Goal: Task Accomplishment & Management: Manage account settings

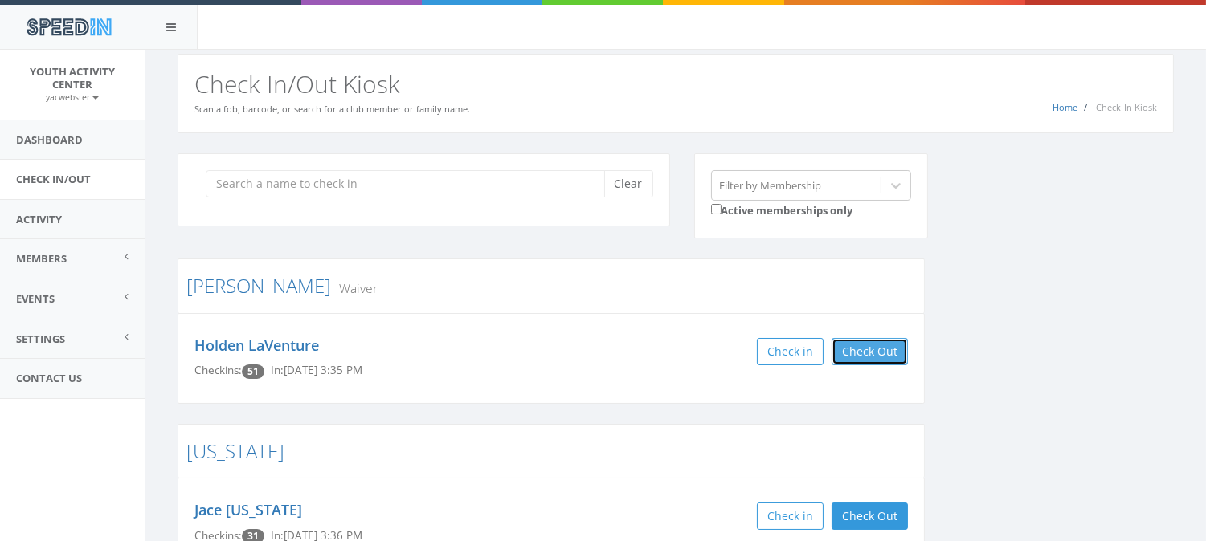
click at [876, 357] on button "Check Out" at bounding box center [869, 351] width 76 height 27
click at [898, 360] on button "Check Out" at bounding box center [869, 351] width 76 height 27
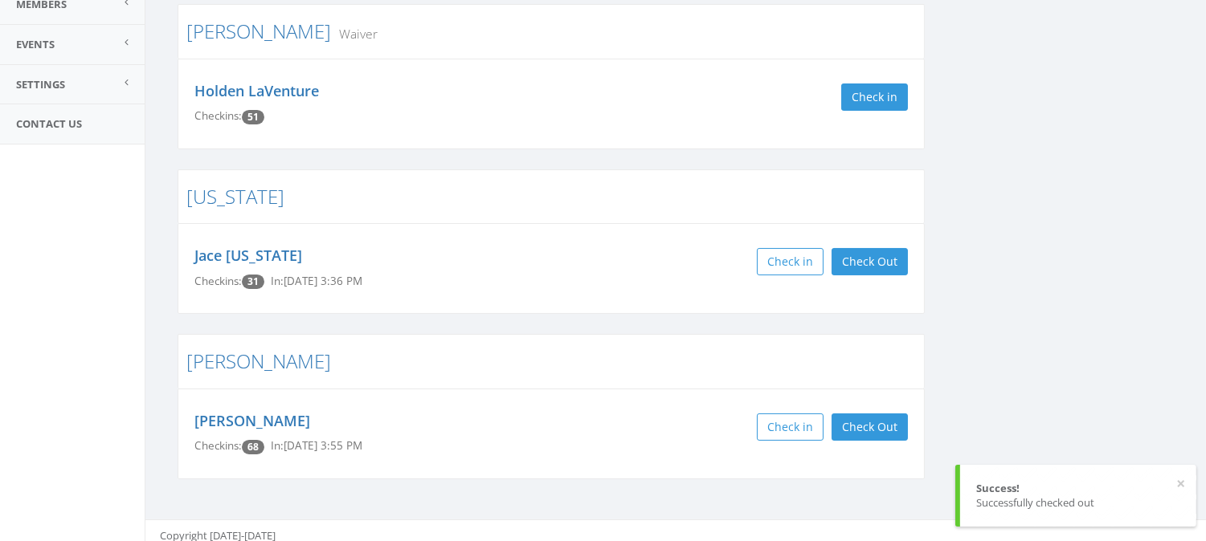
scroll to position [263, 0]
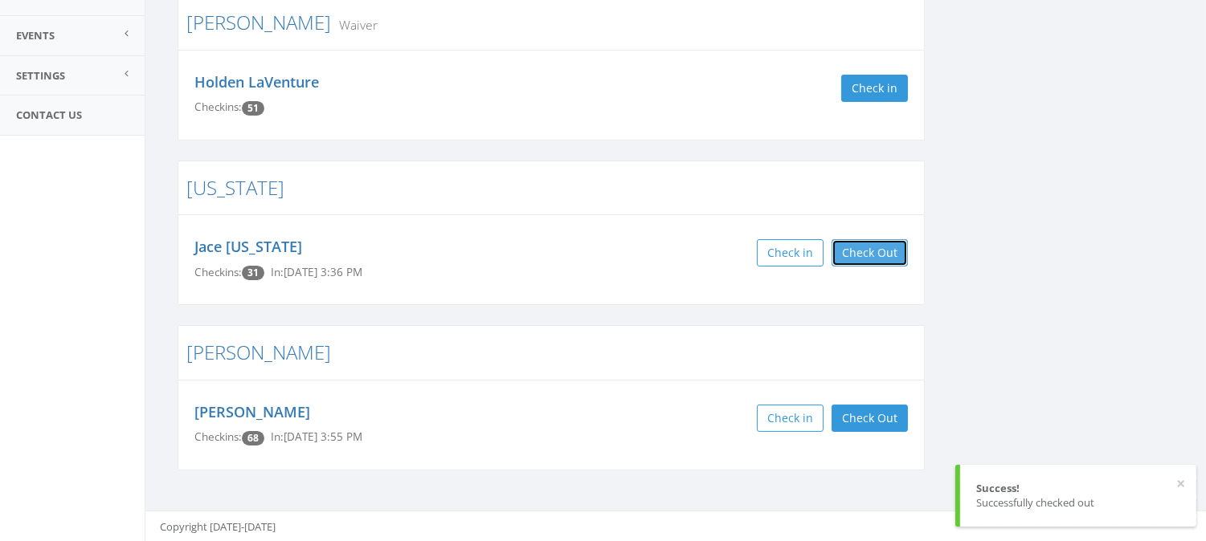
click at [880, 246] on button "Check Out" at bounding box center [869, 252] width 76 height 27
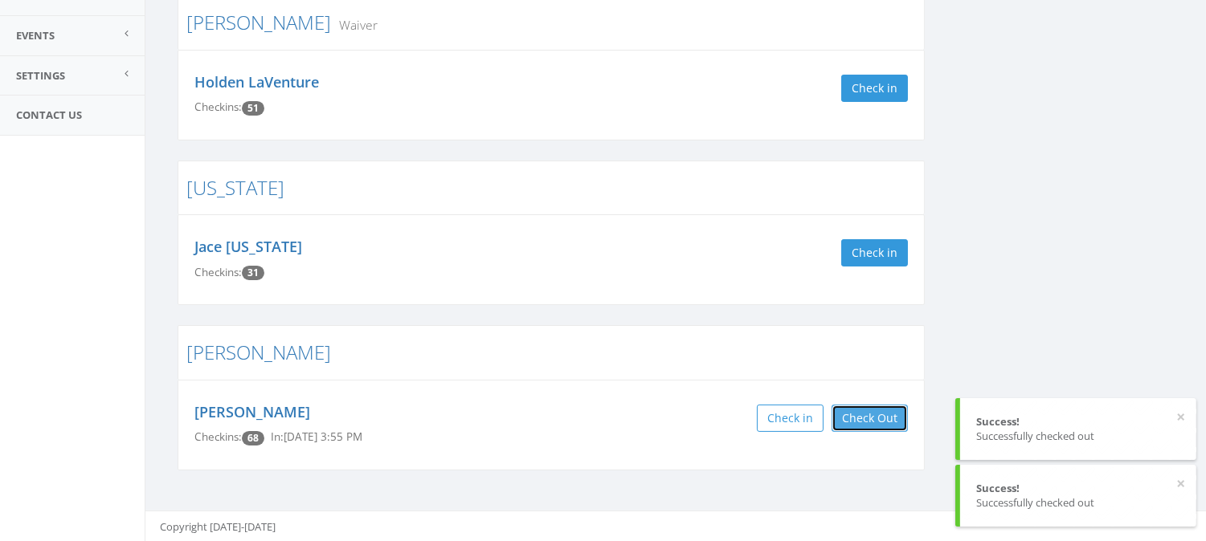
click at [868, 406] on button "Check Out" at bounding box center [869, 418] width 76 height 27
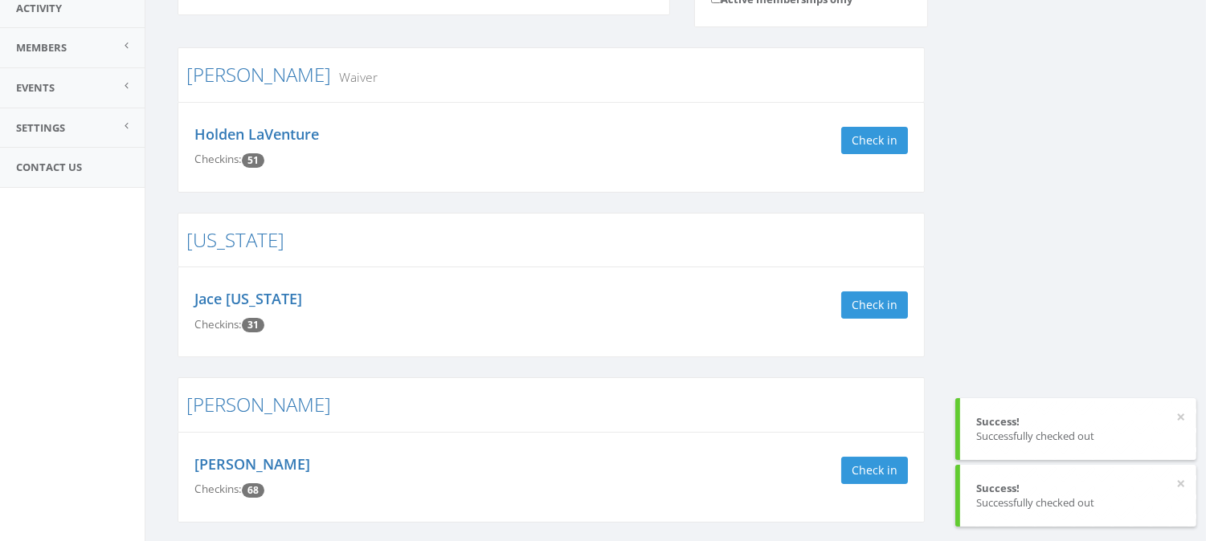
scroll to position [0, 0]
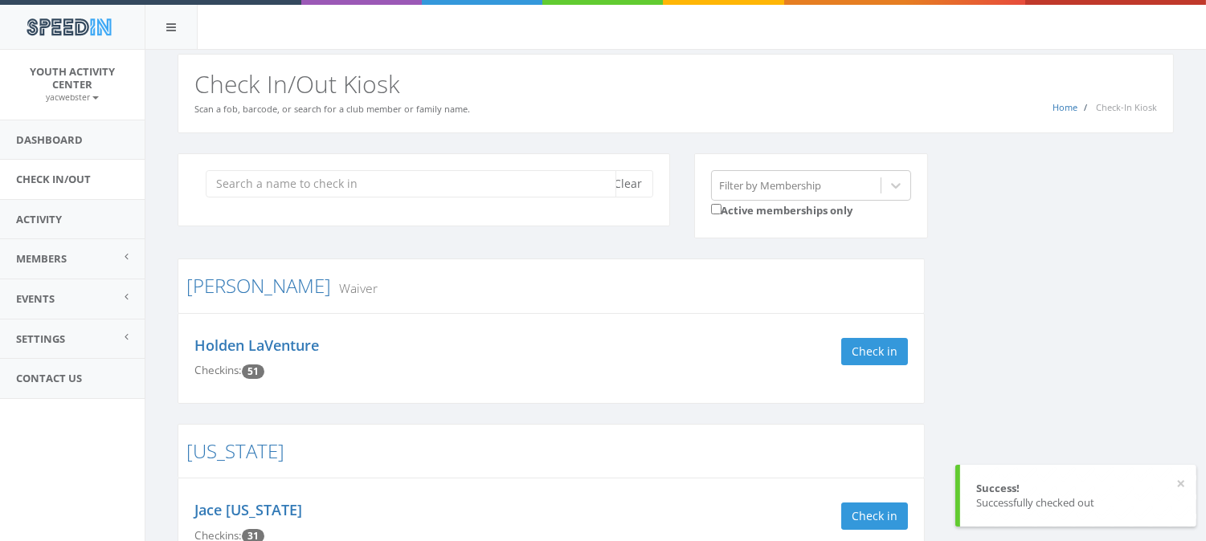
click at [469, 190] on input "search" at bounding box center [411, 183] width 411 height 27
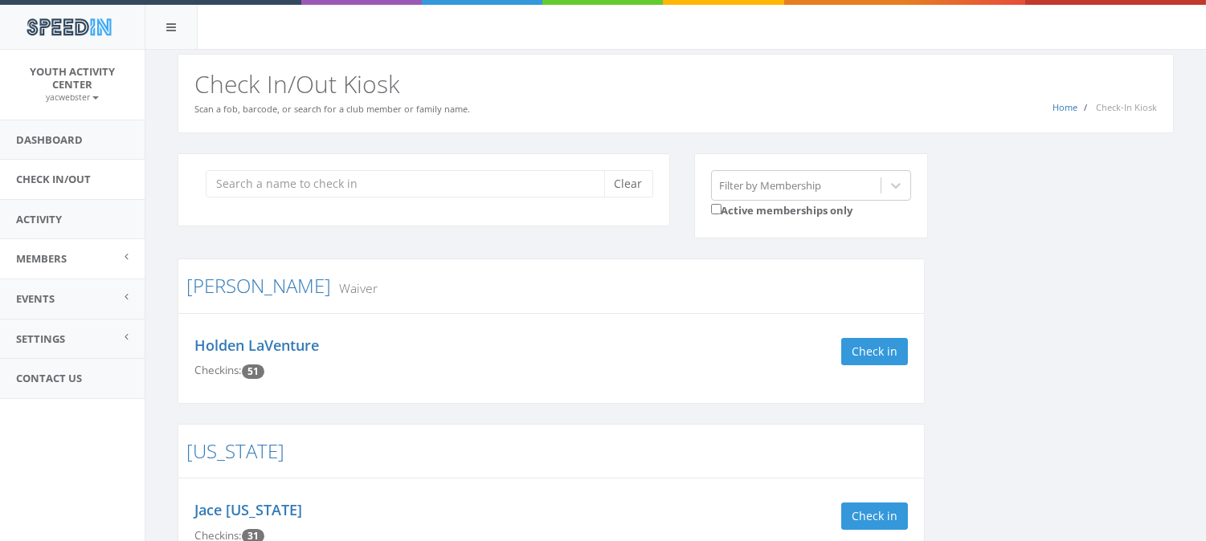
click at [84, 262] on link "Members" at bounding box center [72, 258] width 145 height 39
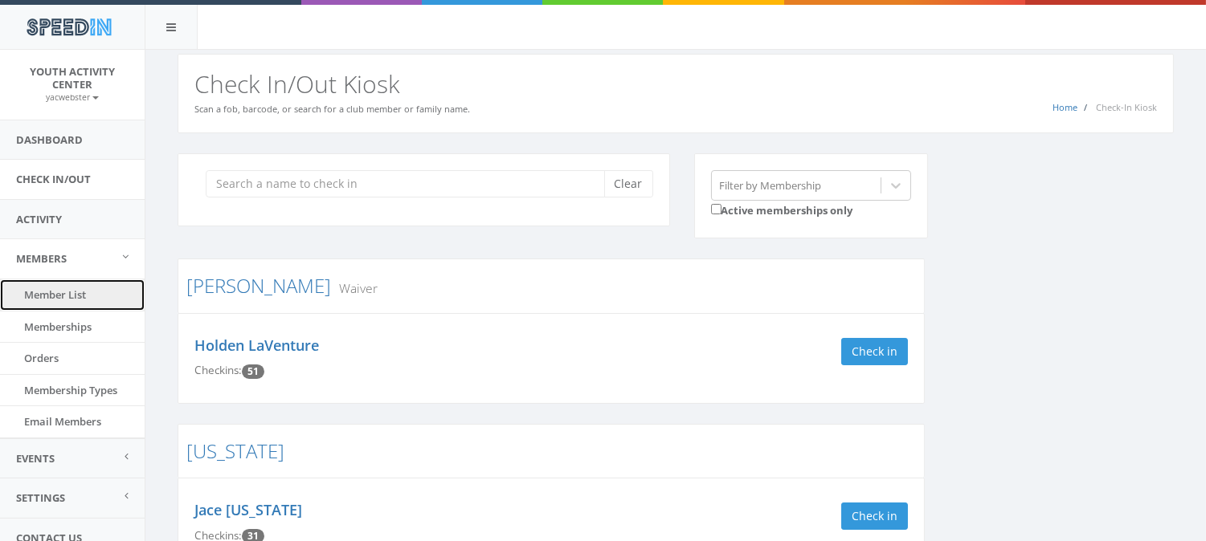
click at [75, 292] on link "Member List" at bounding box center [72, 295] width 145 height 31
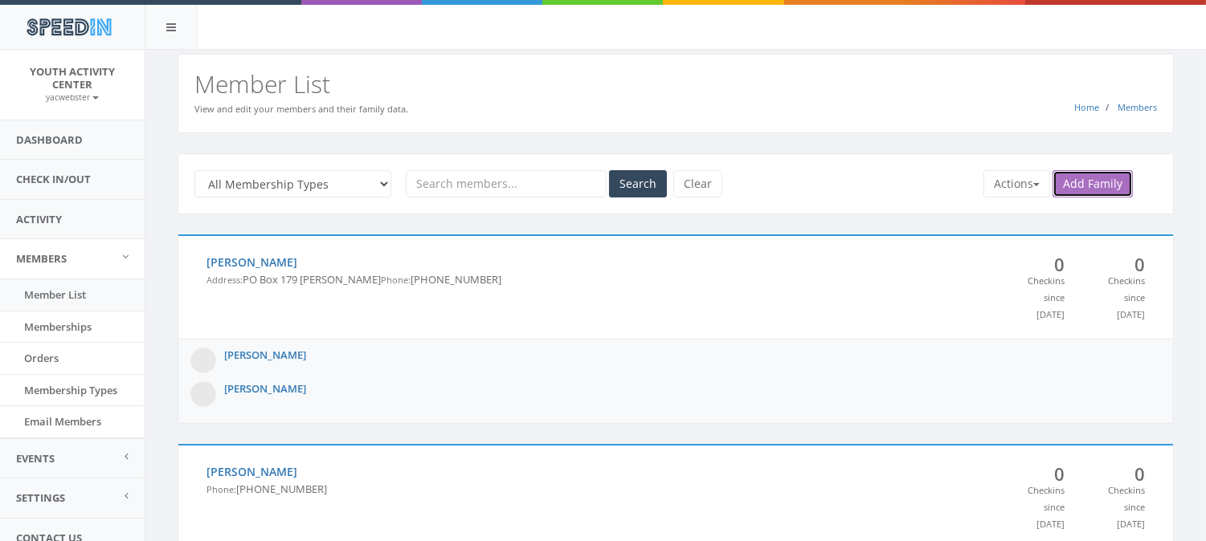
click at [1103, 186] on link "Add Family" at bounding box center [1092, 183] width 80 height 27
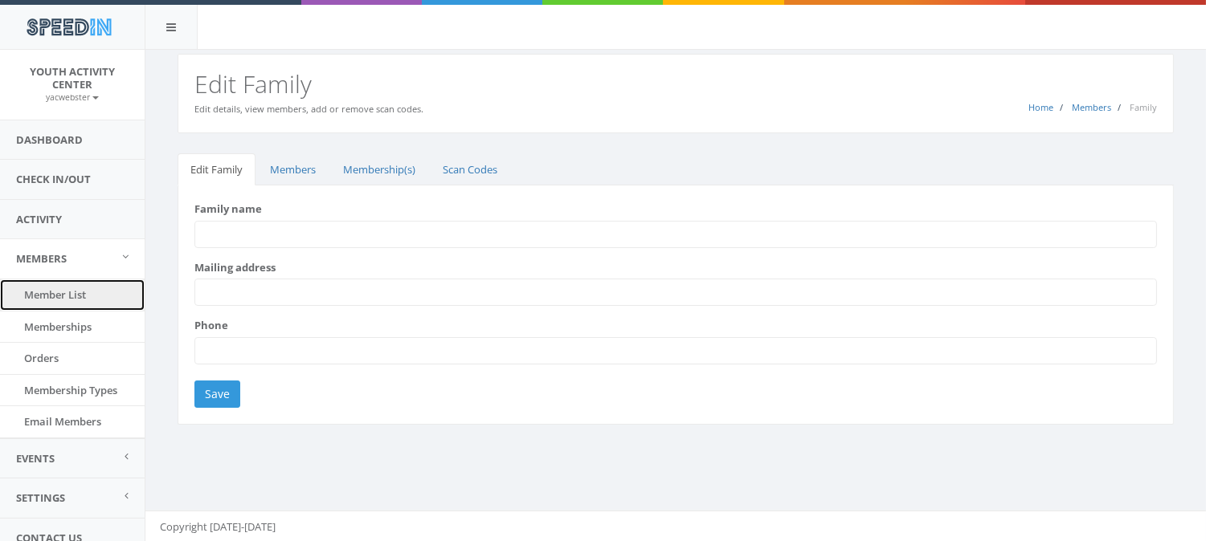
click at [79, 293] on link "Member List" at bounding box center [72, 295] width 145 height 31
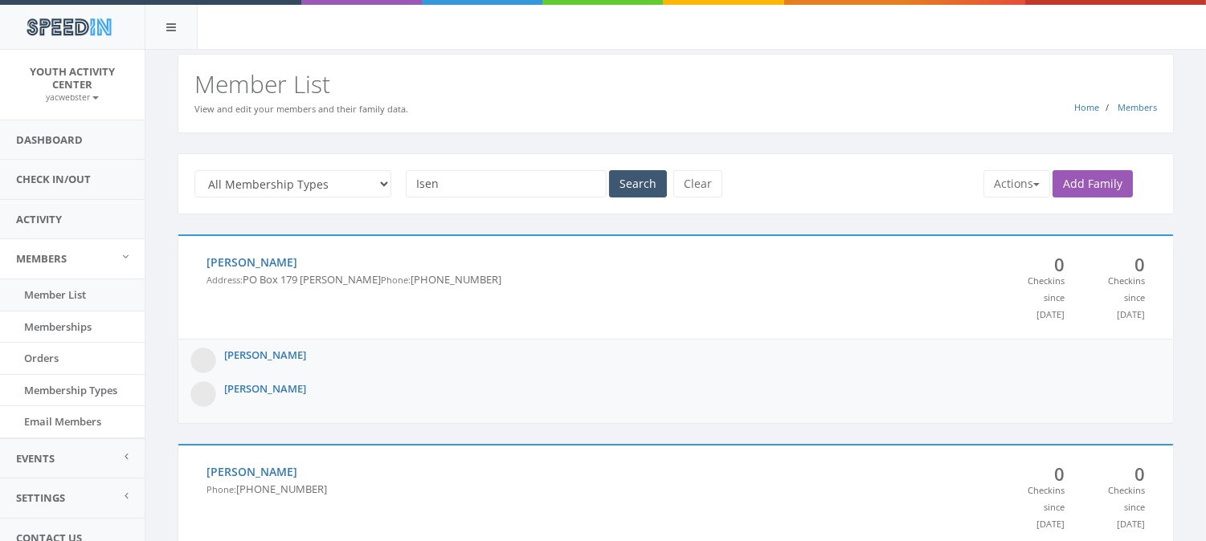
type input "Isen"
click at [629, 190] on button "Search" at bounding box center [638, 183] width 58 height 27
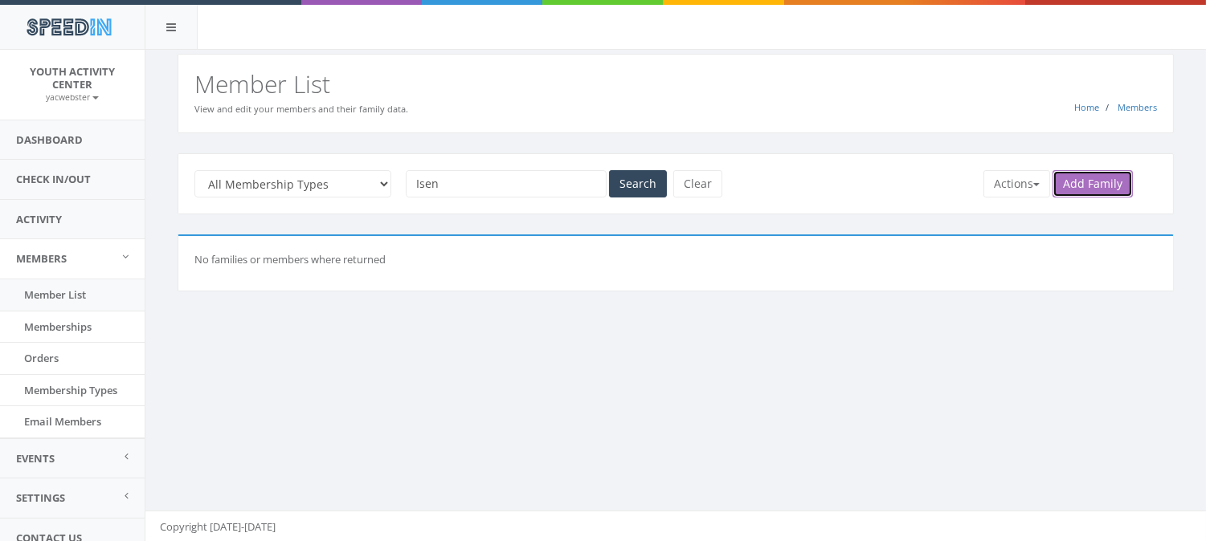
click at [1103, 187] on link "Add Family" at bounding box center [1092, 183] width 80 height 27
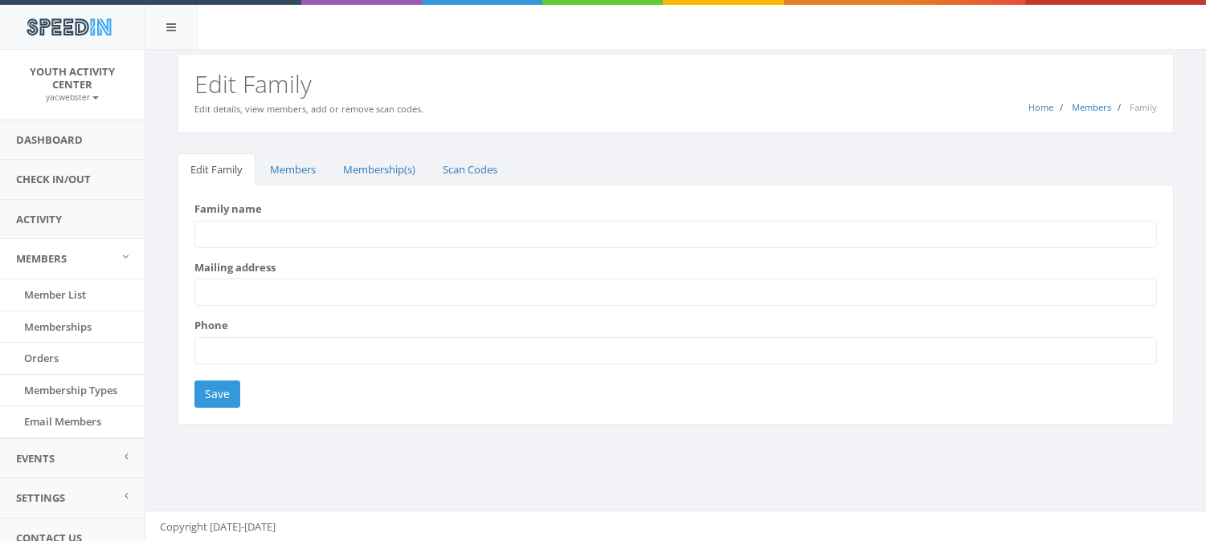
click at [676, 237] on input "Family name" at bounding box center [675, 234] width 962 height 27
type input "[PERSON_NAME]"
click at [212, 399] on input "Save" at bounding box center [217, 394] width 46 height 27
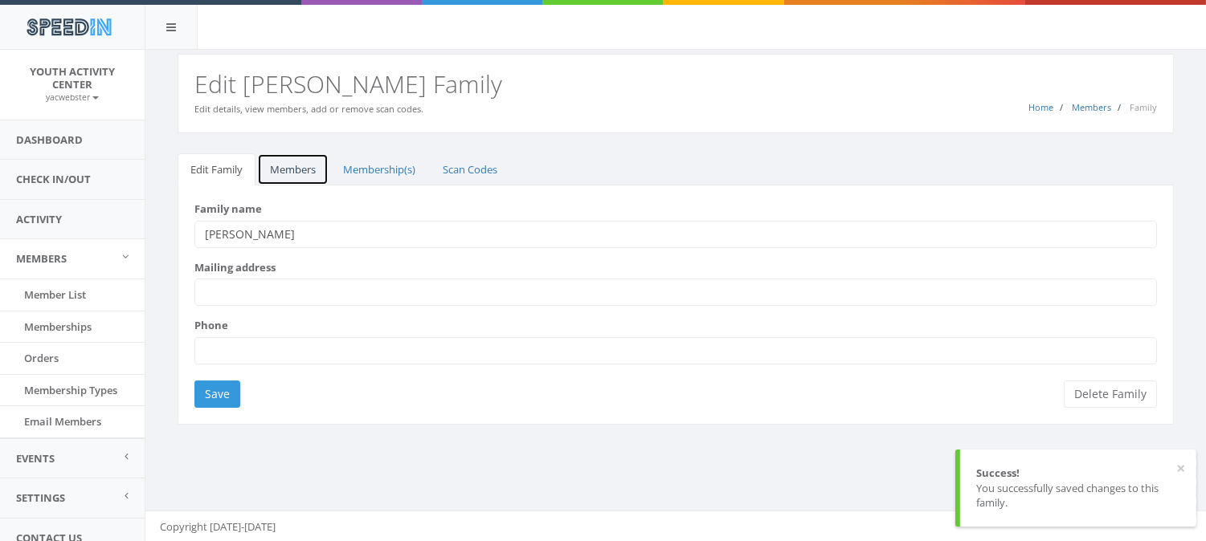
click at [305, 167] on link "Members" at bounding box center [292, 169] width 71 height 33
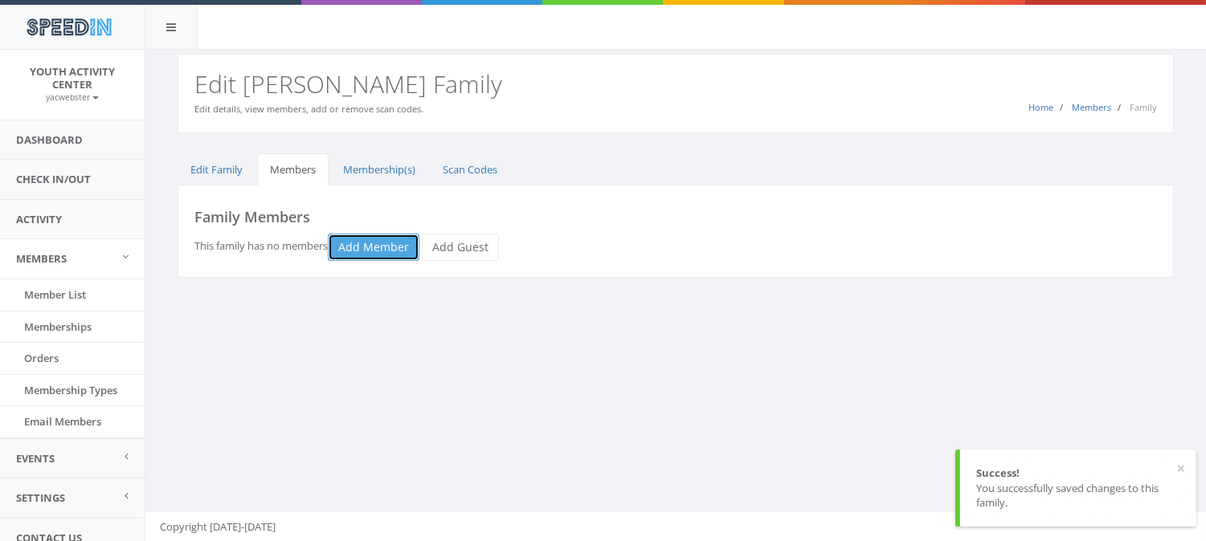
click at [364, 252] on link "Add Member" at bounding box center [374, 247] width 92 height 27
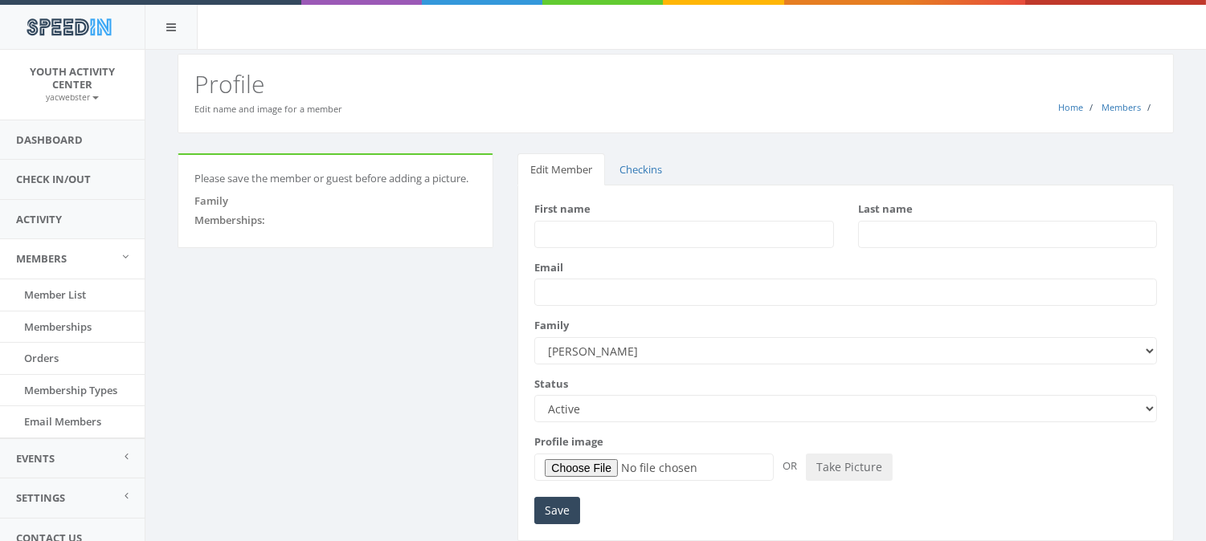
click at [601, 227] on input "First name" at bounding box center [683, 234] width 299 height 27
type input "[PERSON_NAME]"
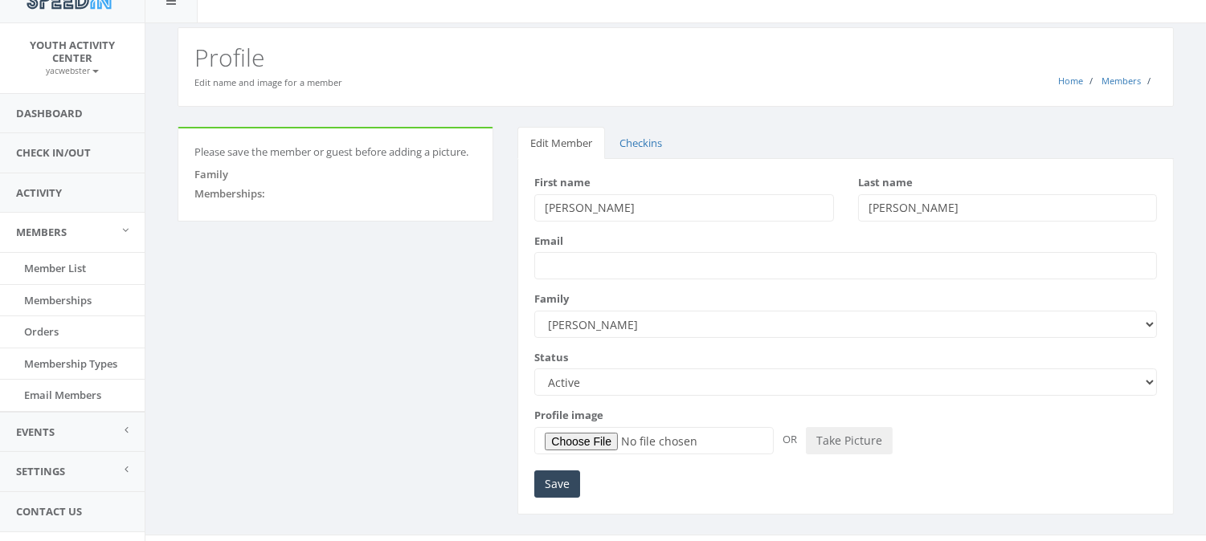
scroll to position [52, 0]
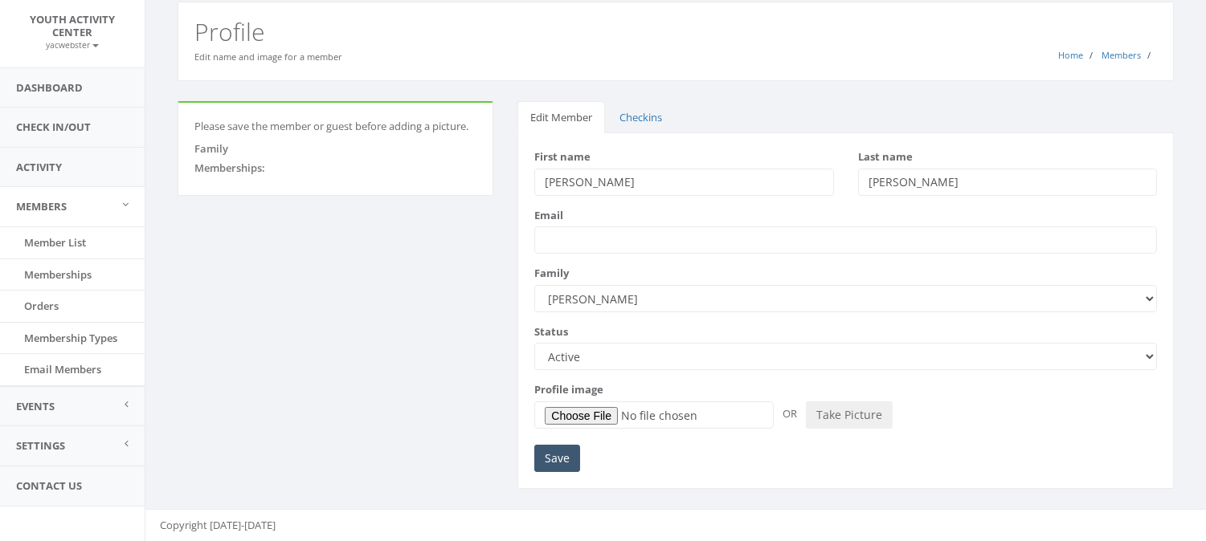
type input "[PERSON_NAME]"
click at [567, 456] on input "Save" at bounding box center [557, 458] width 46 height 27
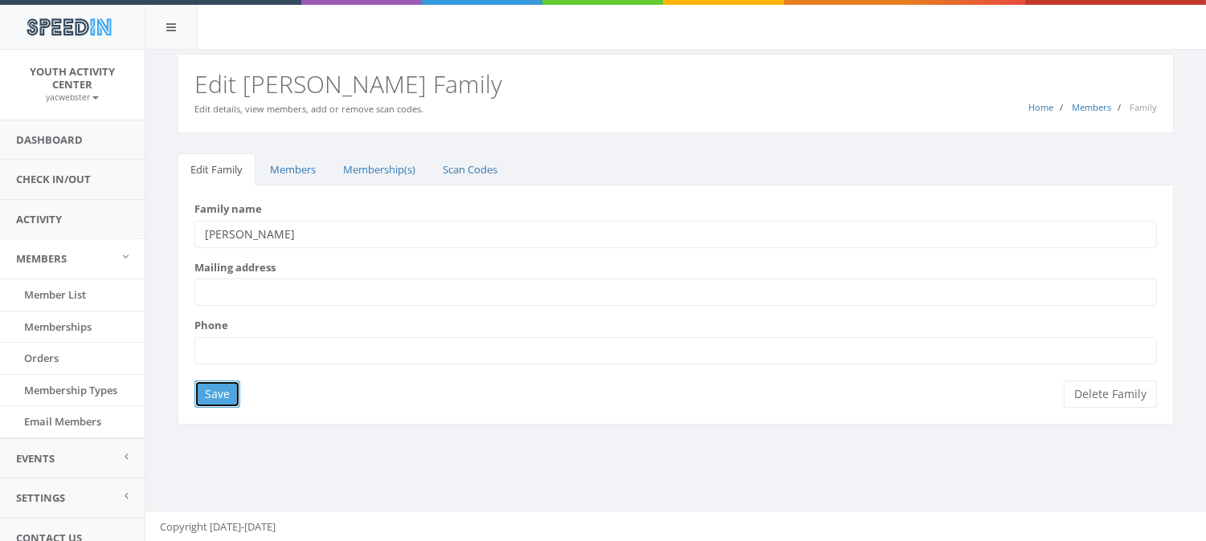
click at [215, 387] on input "Save" at bounding box center [217, 394] width 46 height 27
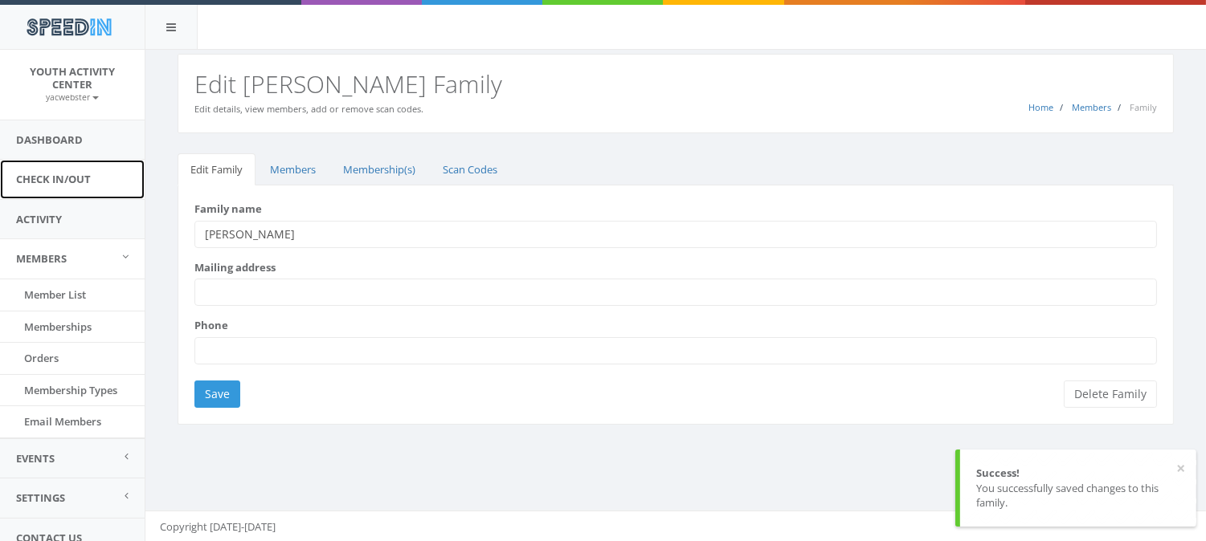
click at [45, 194] on link "Check In/Out" at bounding box center [72, 179] width 145 height 39
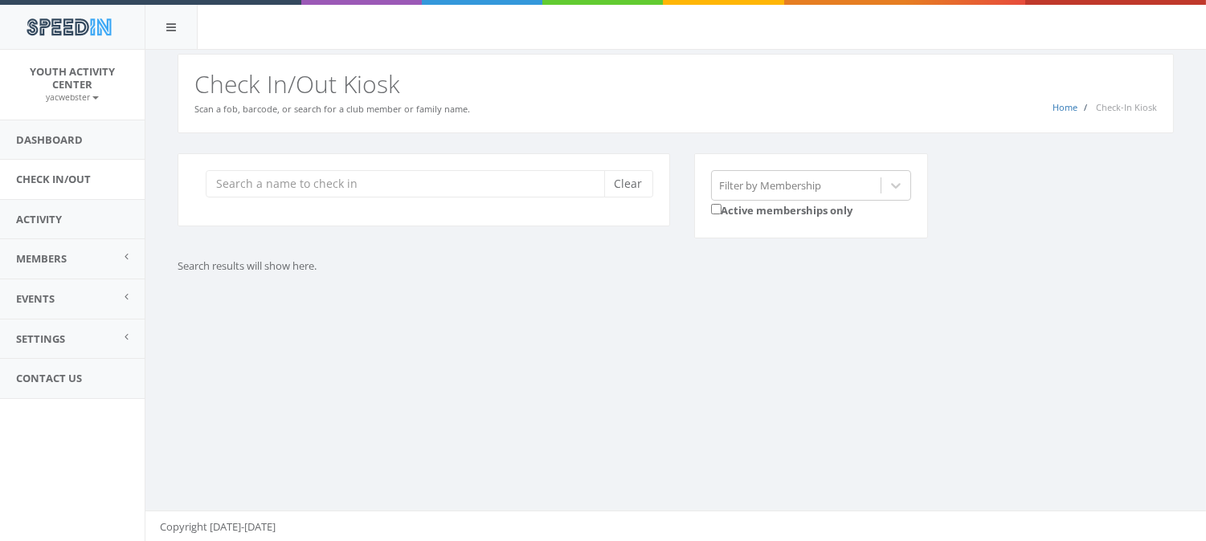
click at [300, 191] on input "search" at bounding box center [411, 183] width 411 height 27
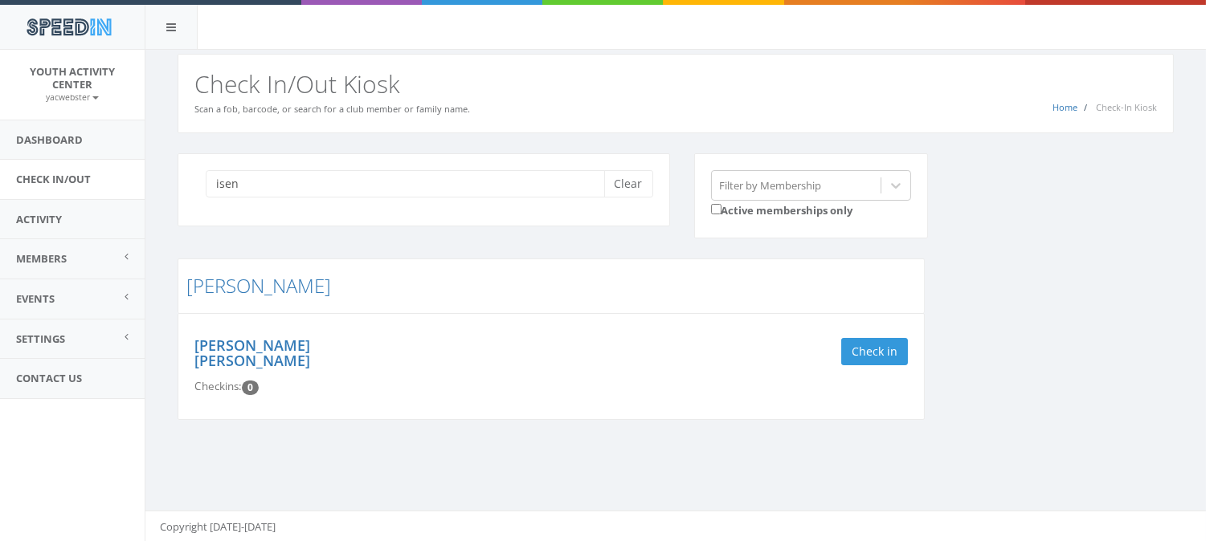
type input "isen"
click at [871, 363] on button "Check in" at bounding box center [874, 351] width 67 height 27
click at [640, 188] on button "Clear" at bounding box center [628, 183] width 49 height 27
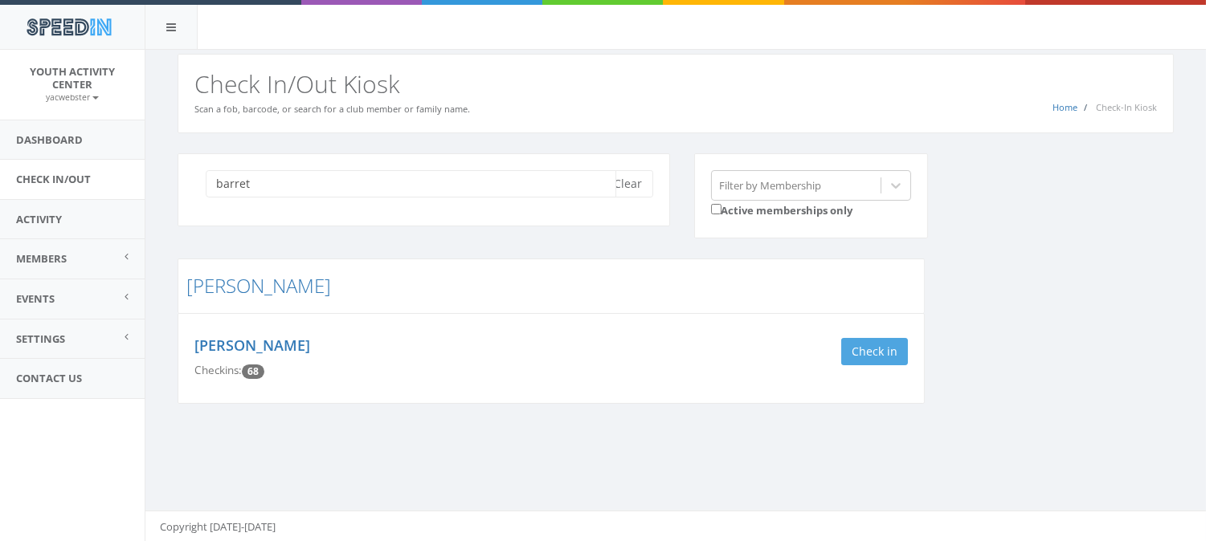
type input "barret"
click at [897, 362] on button "Check in" at bounding box center [874, 351] width 67 height 27
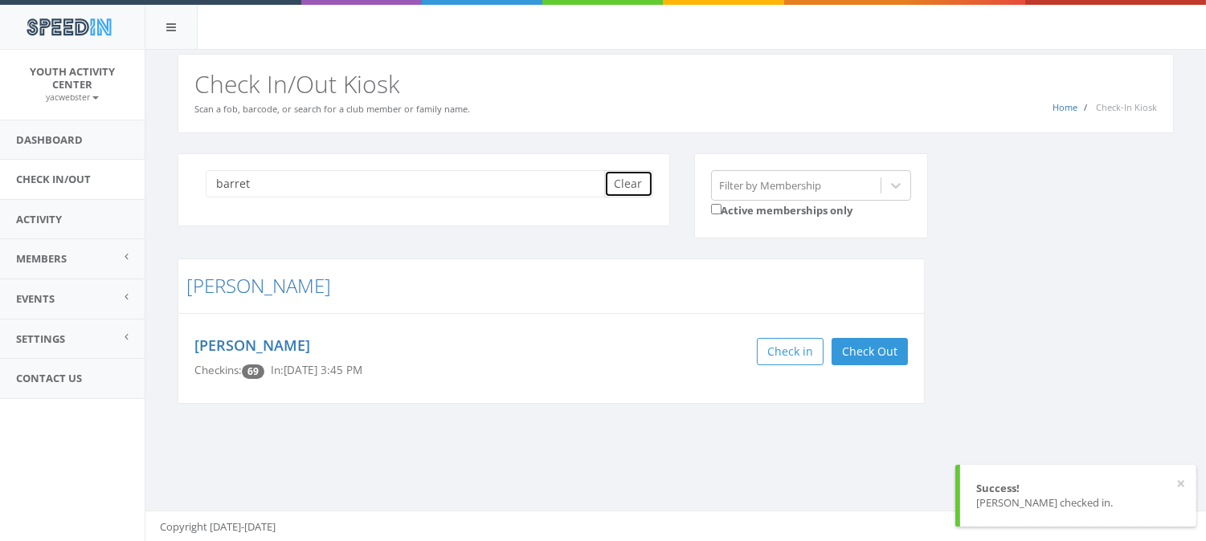
click at [624, 187] on button "Clear" at bounding box center [628, 183] width 49 height 27
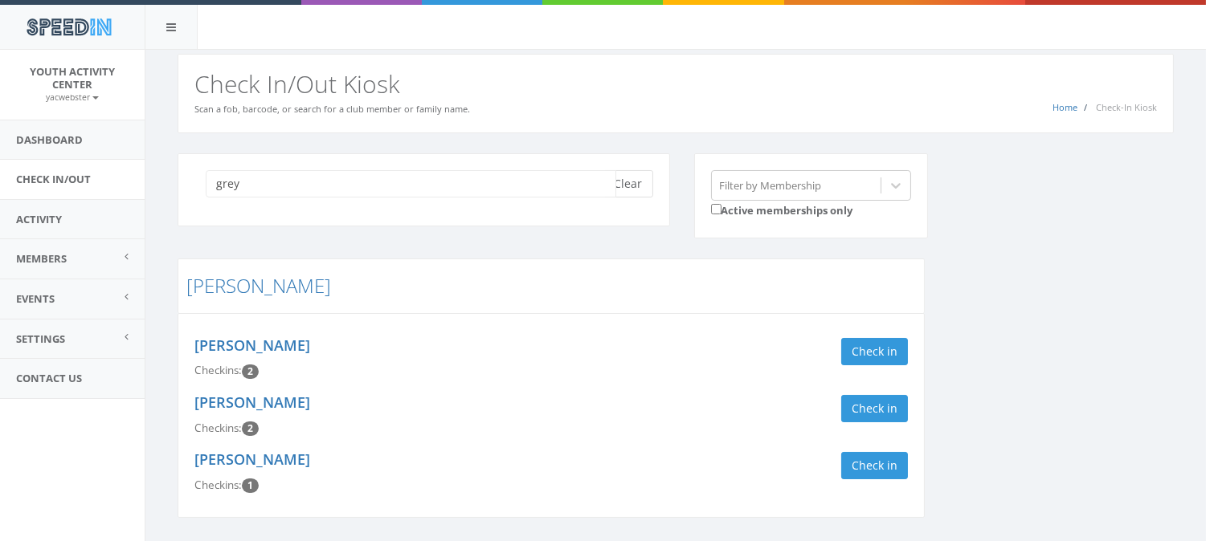
type input "grey"
click at [879, 411] on button "Check in" at bounding box center [874, 408] width 67 height 27
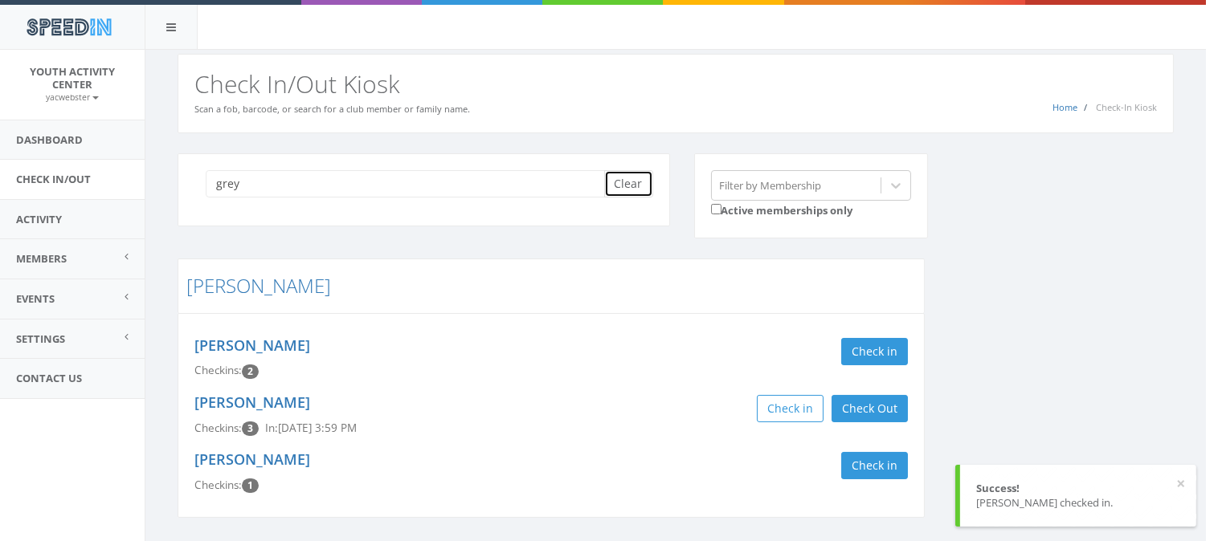
click at [638, 189] on button "Clear" at bounding box center [628, 183] width 49 height 27
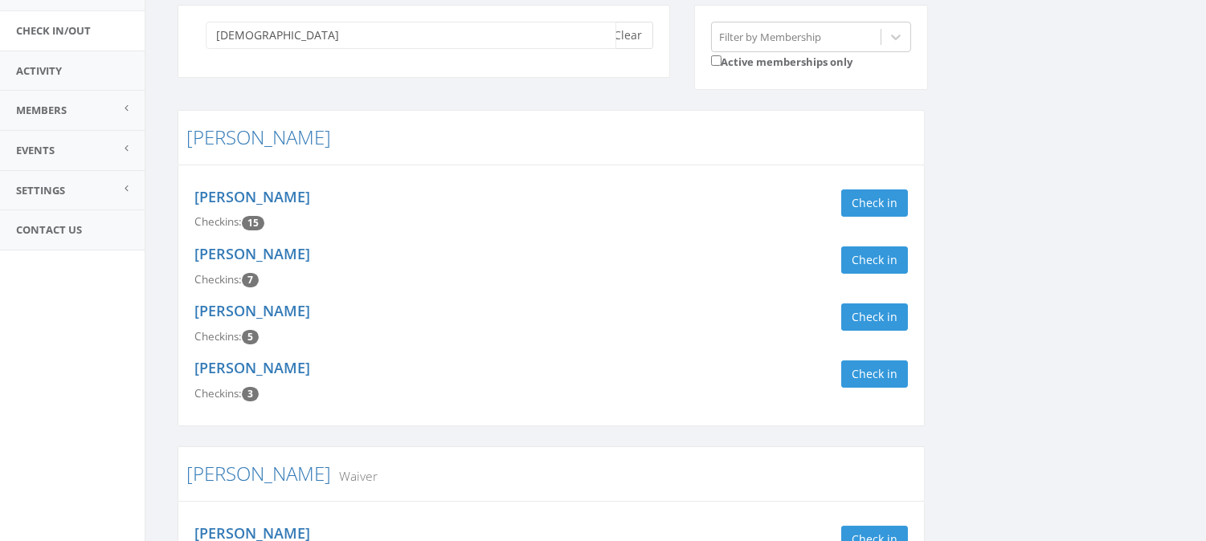
scroll to position [149, 0]
type input "isaa"
click at [878, 371] on button "Check in" at bounding box center [874, 373] width 67 height 27
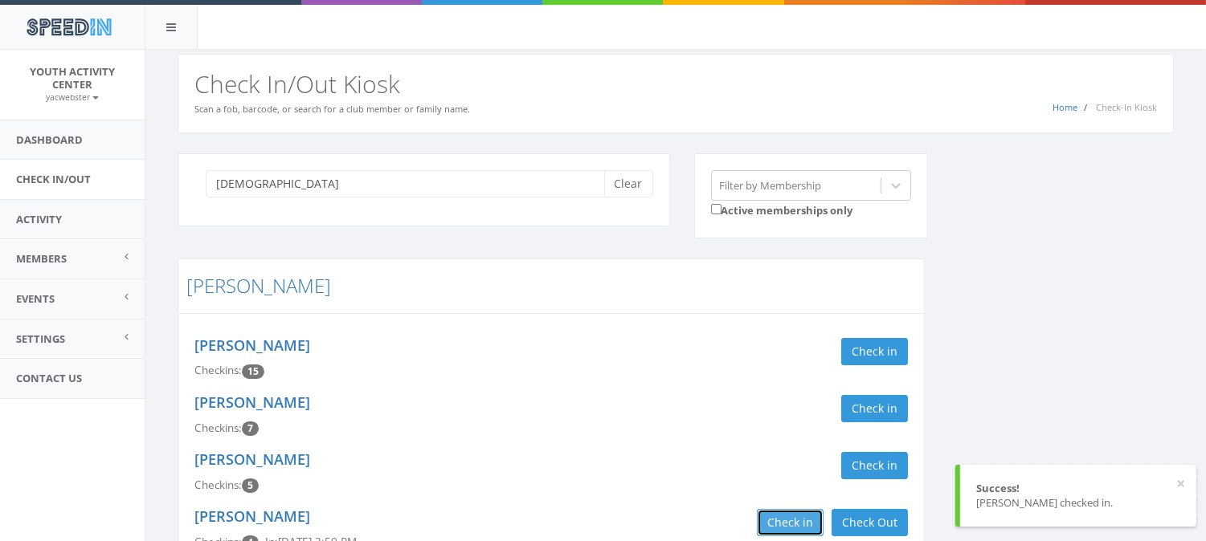
scroll to position [6, 0]
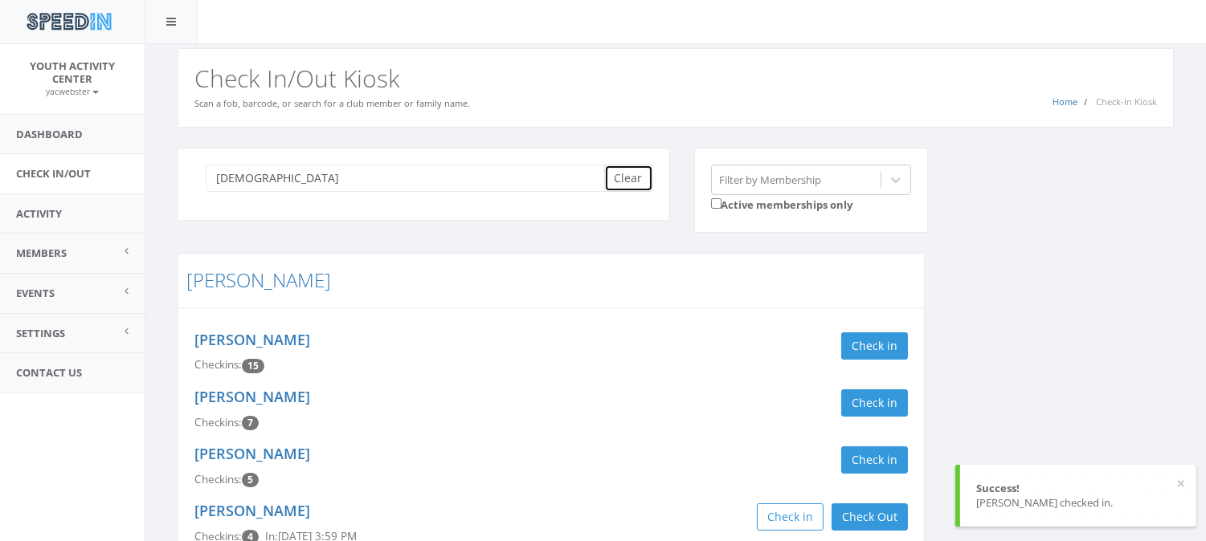
click at [639, 190] on button "Clear" at bounding box center [628, 178] width 49 height 27
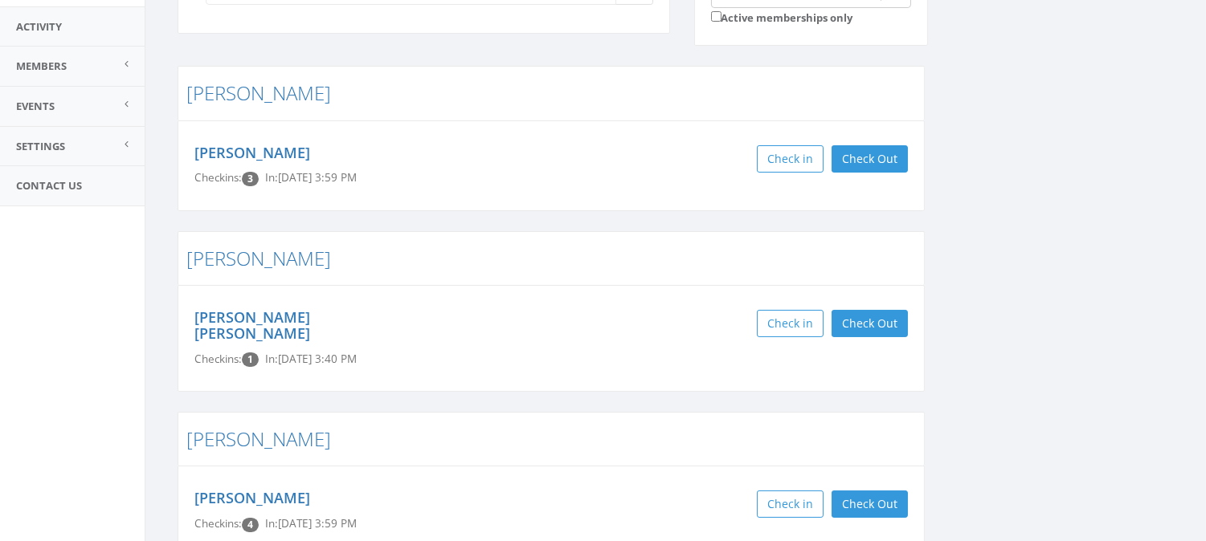
scroll to position [0, 0]
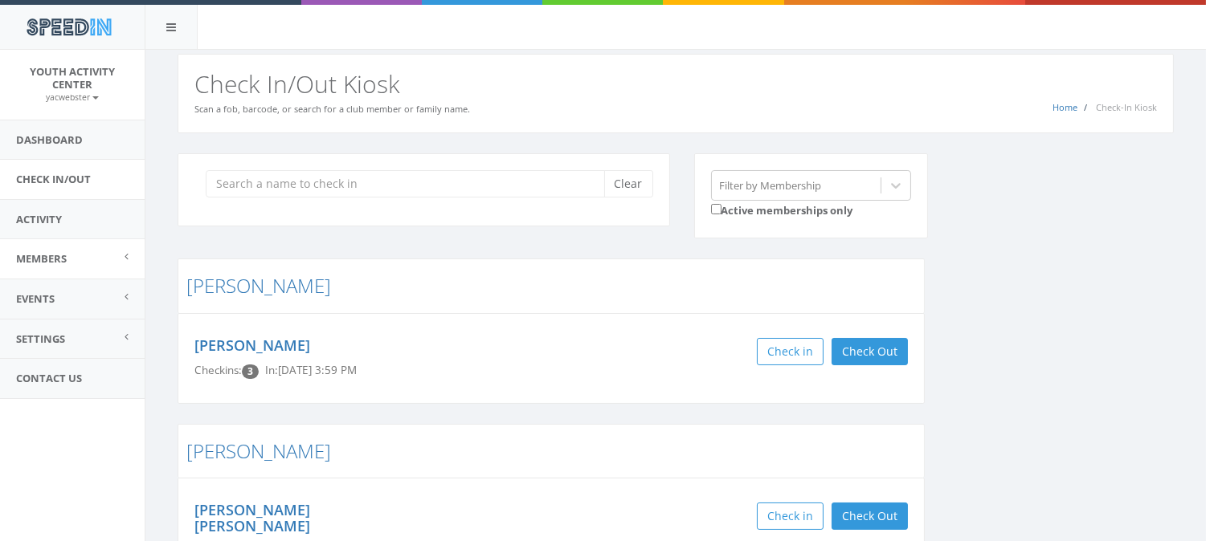
click at [59, 261] on span "Members" at bounding box center [41, 258] width 51 height 14
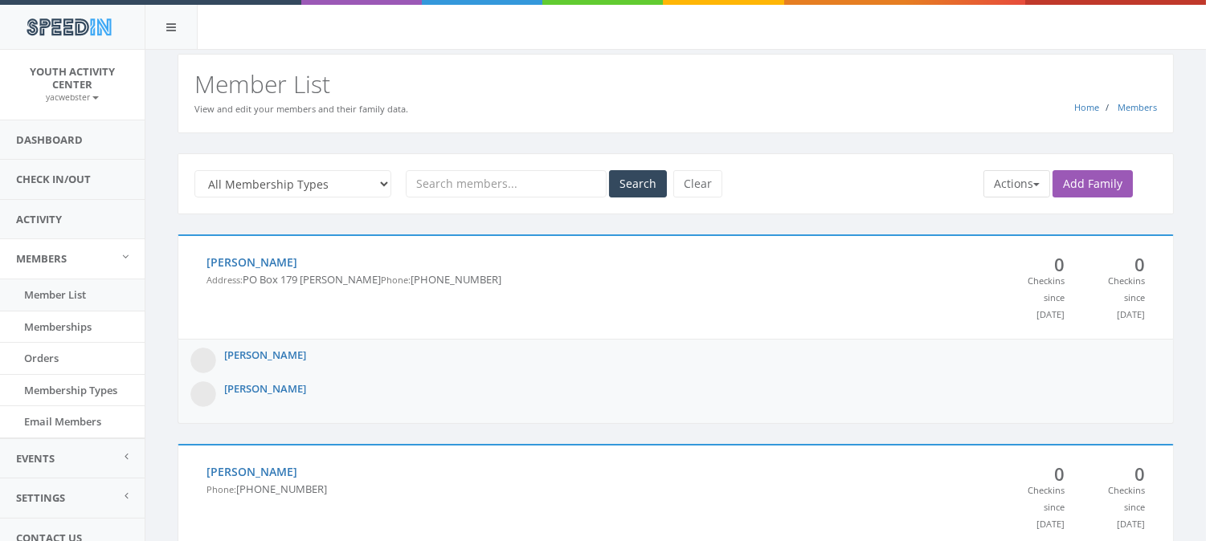
click at [1015, 183] on button "Actions" at bounding box center [1016, 183] width 67 height 27
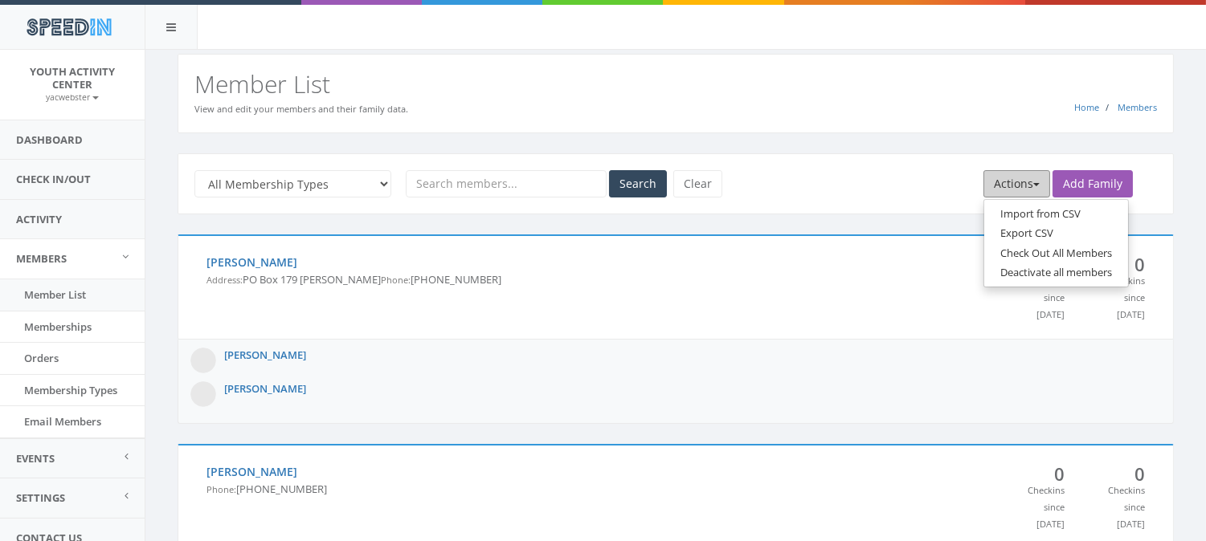
click at [1023, 177] on button "Actions" at bounding box center [1016, 183] width 67 height 27
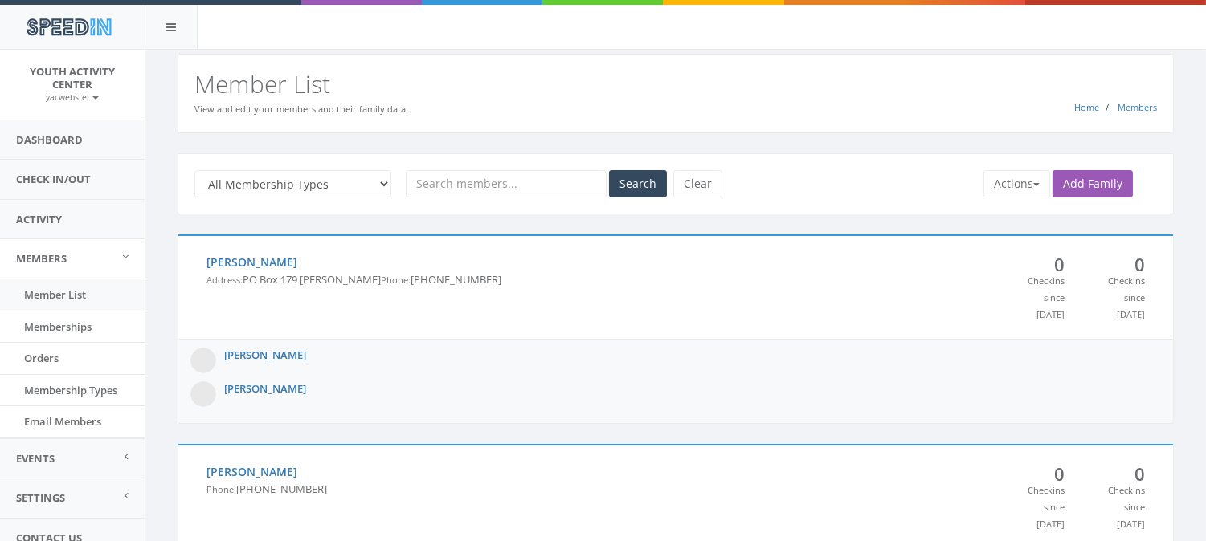
click at [367, 185] on select "All Membership Types Families with no membership Waiver No Waiver" at bounding box center [292, 183] width 197 height 27
click at [358, 194] on select "All Membership Types Families with no membership Waiver No Waiver" at bounding box center [292, 183] width 197 height 27
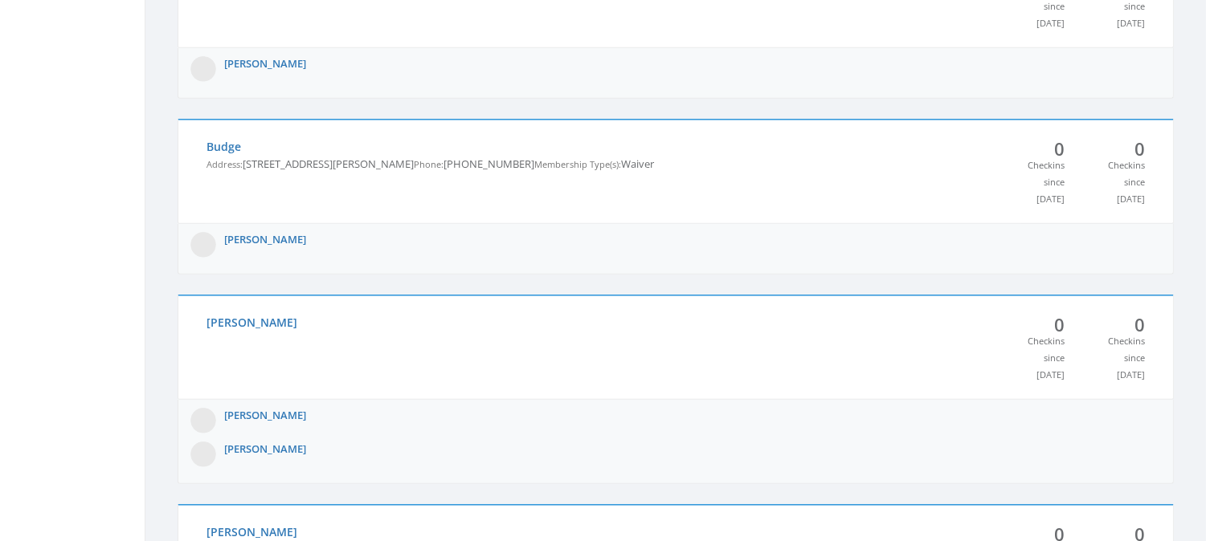
scroll to position [1515, 0]
click at [286, 71] on link "Noah Brownjosephs" at bounding box center [265, 64] width 82 height 14
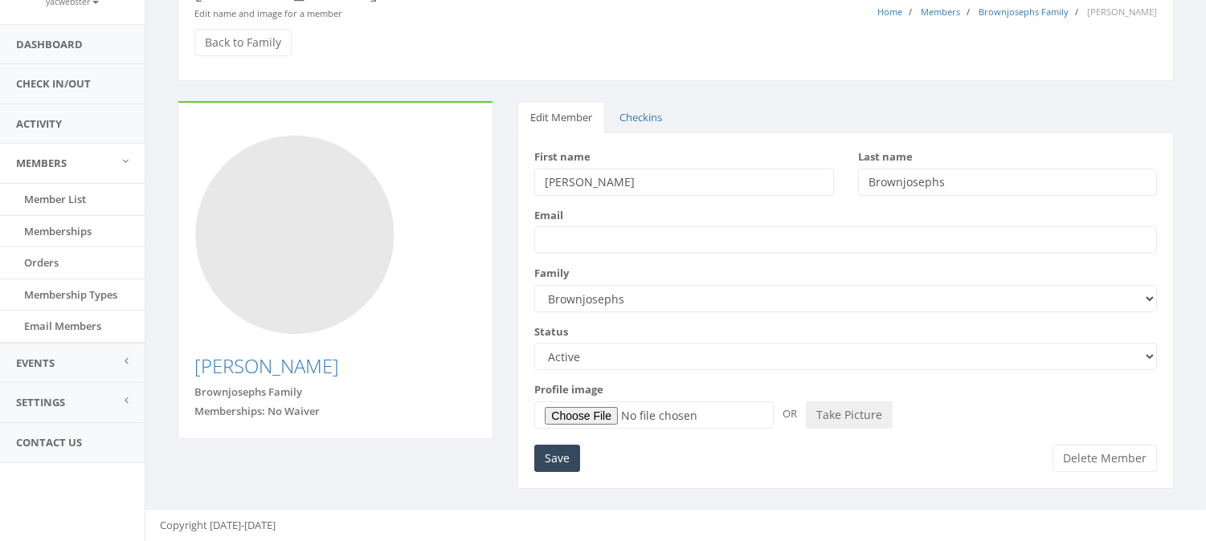
scroll to position [95, 0]
click at [1109, 466] on button "Delete Member" at bounding box center [1104, 459] width 104 height 27
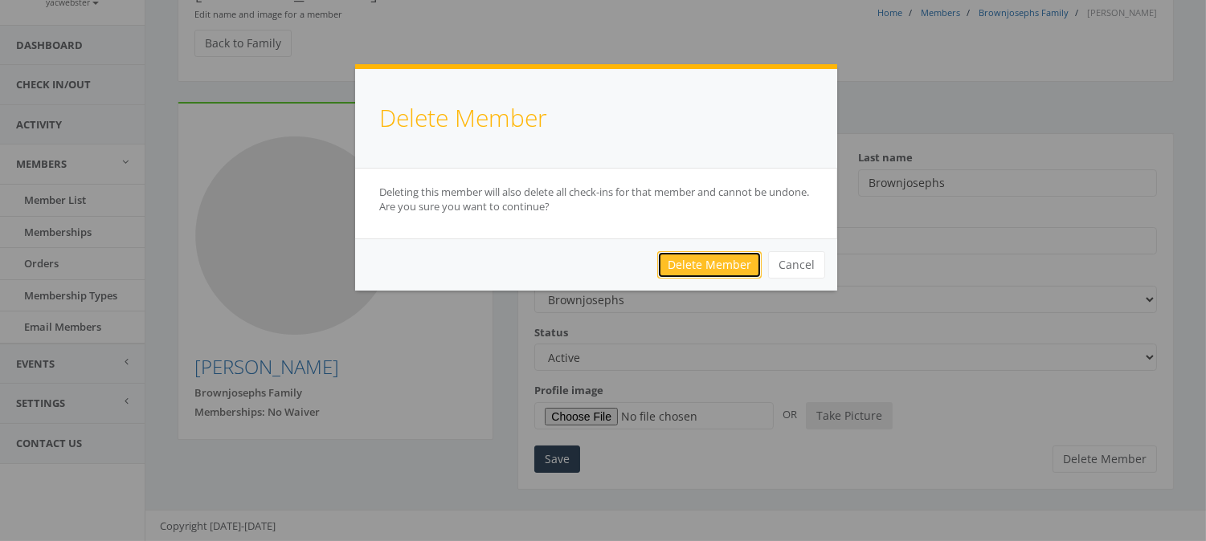
click at [717, 268] on link "Delete Member" at bounding box center [709, 264] width 104 height 27
click at [700, 266] on link "Delete Member" at bounding box center [709, 264] width 104 height 27
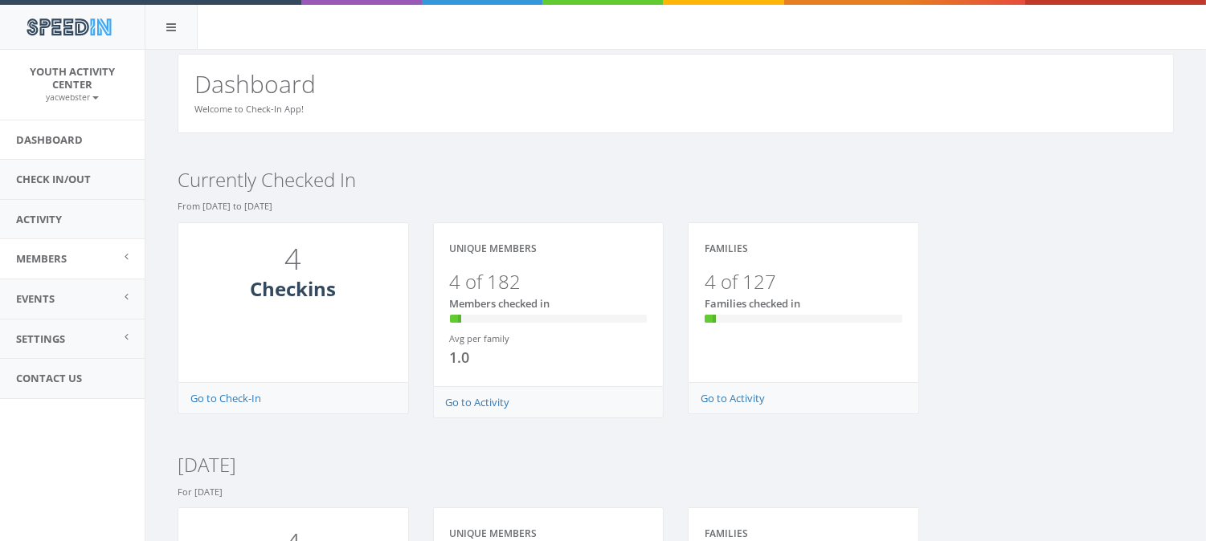
click at [77, 254] on link "Members" at bounding box center [72, 258] width 145 height 39
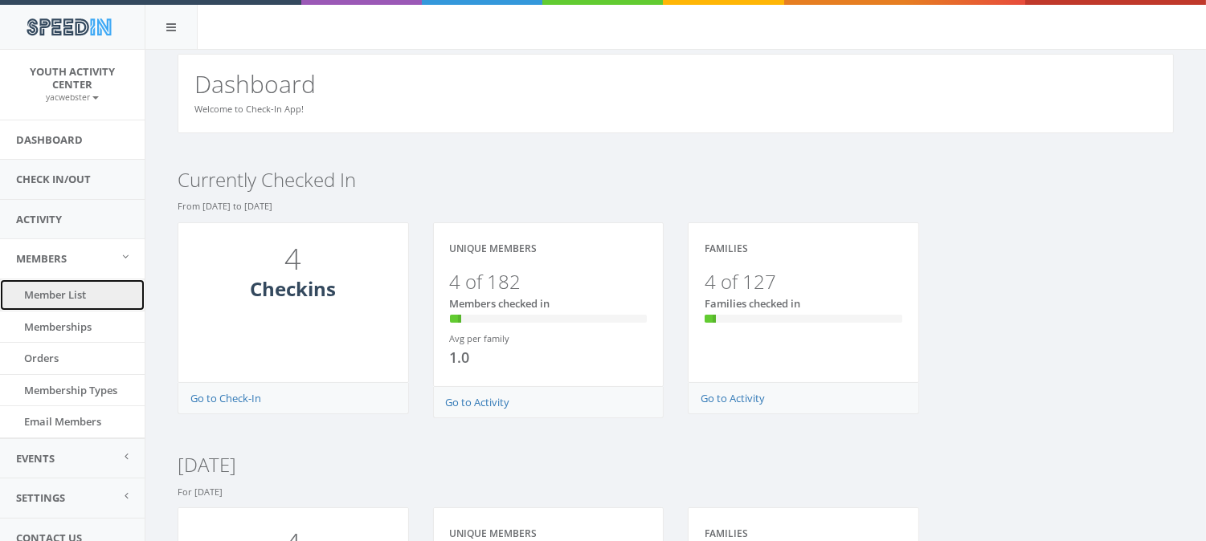
click at [76, 306] on link "Member List" at bounding box center [72, 295] width 145 height 31
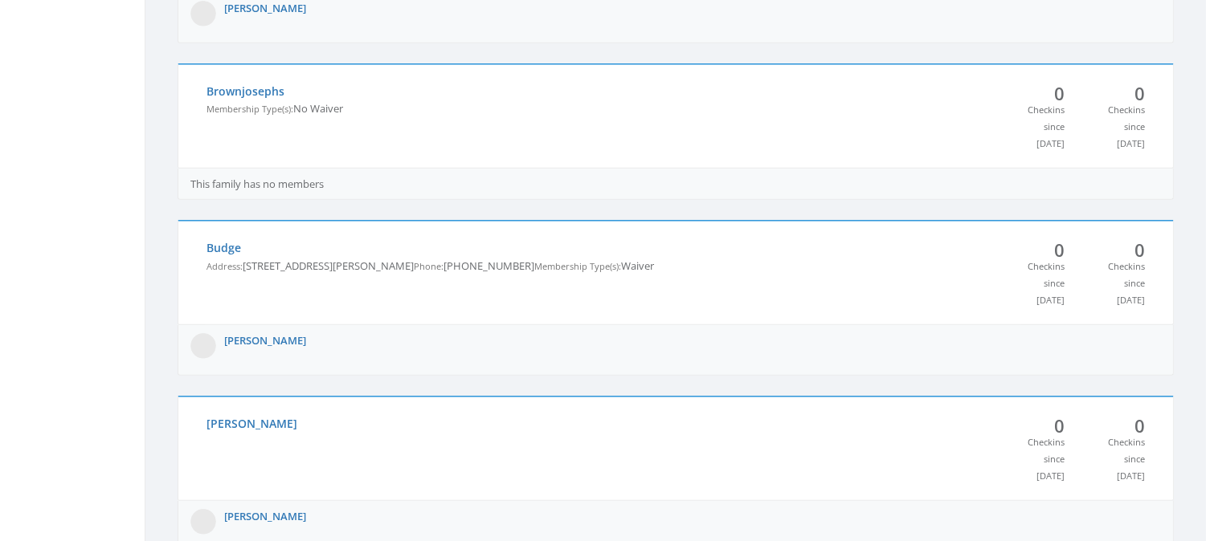
scroll to position [1417, 0]
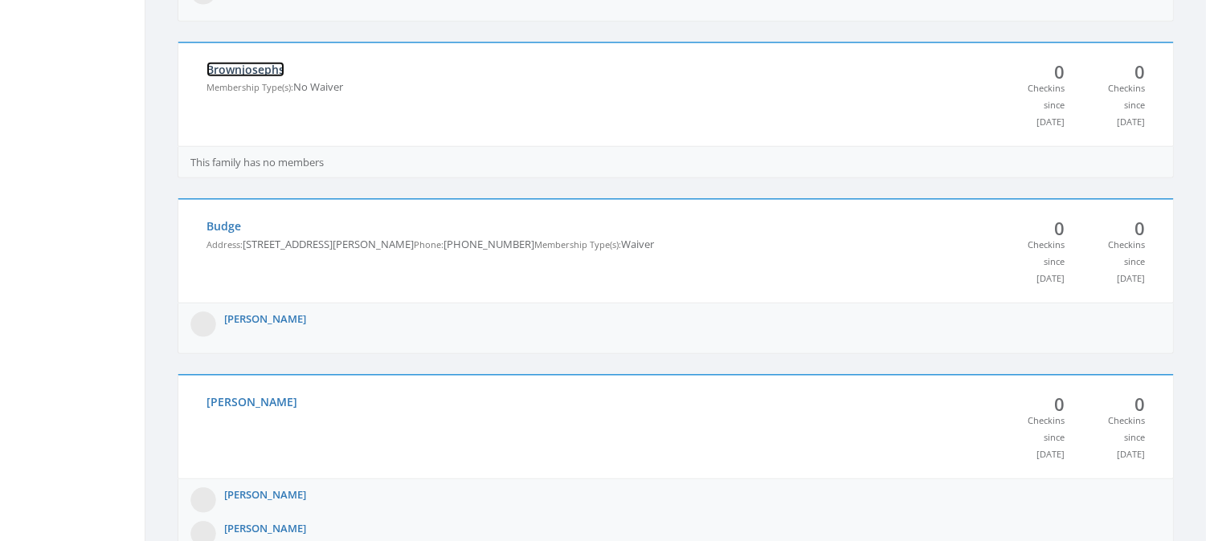
click at [268, 77] on link "Brownjosephs" at bounding box center [245, 69] width 78 height 15
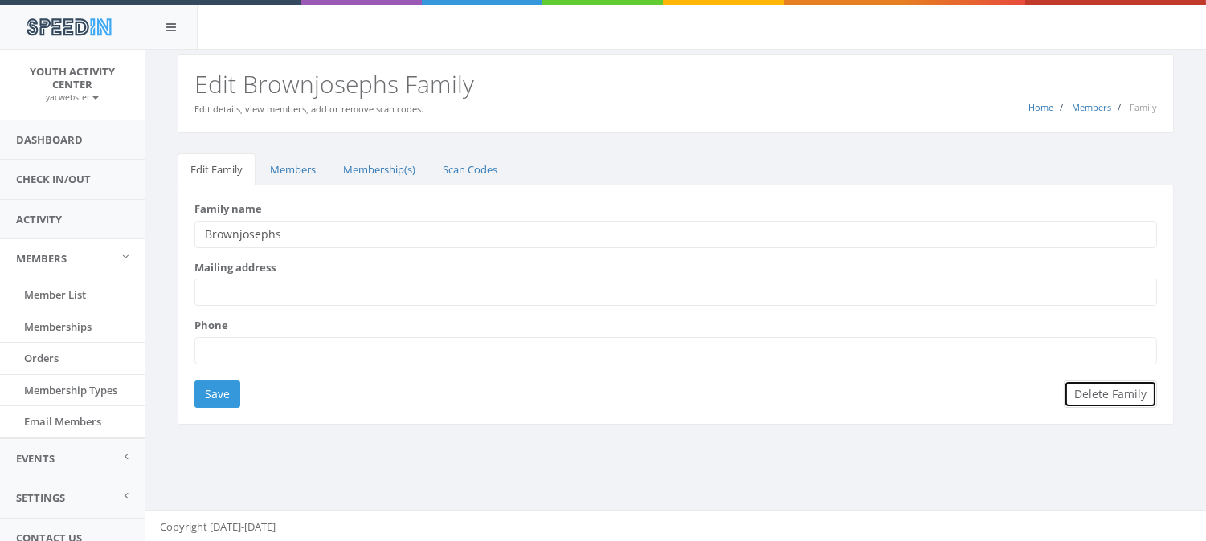
click at [1118, 399] on button "Delete Family" at bounding box center [1110, 394] width 93 height 27
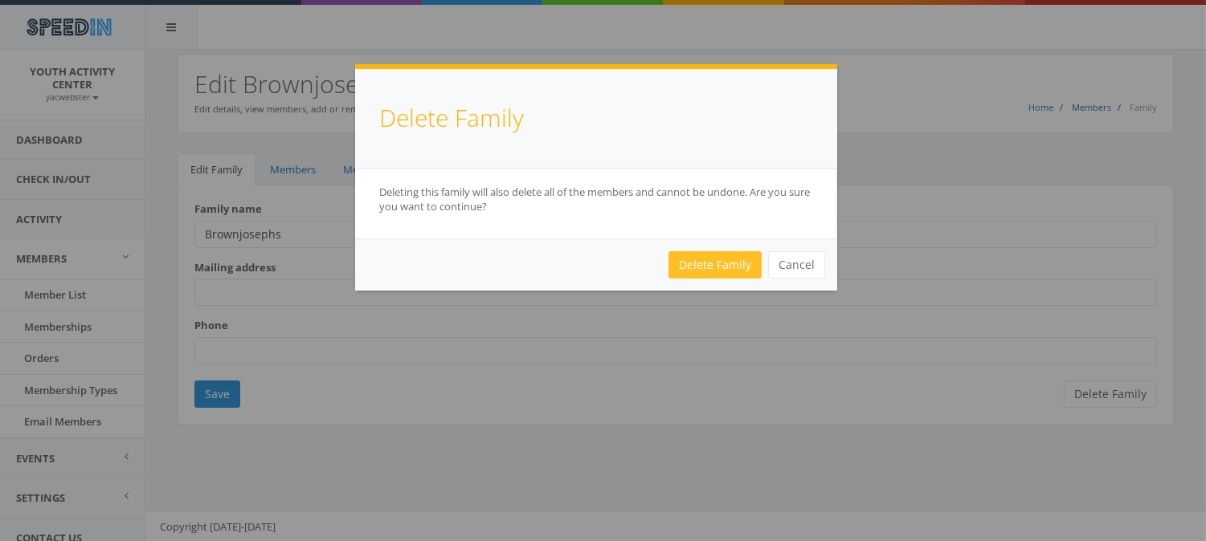
click at [712, 262] on link "Delete Family" at bounding box center [714, 264] width 93 height 27
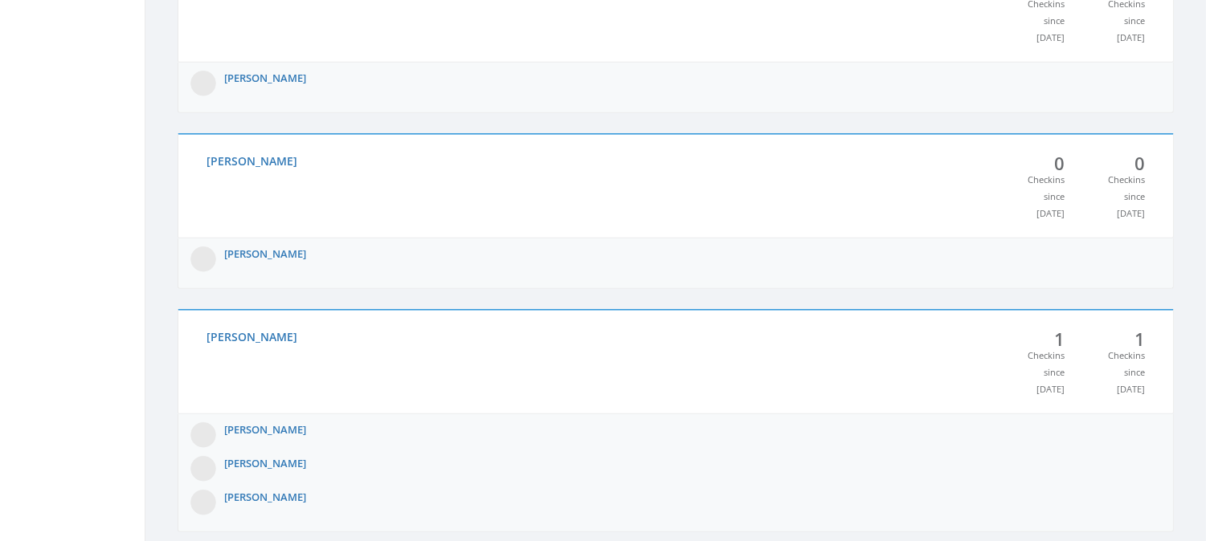
scroll to position [2062, 0]
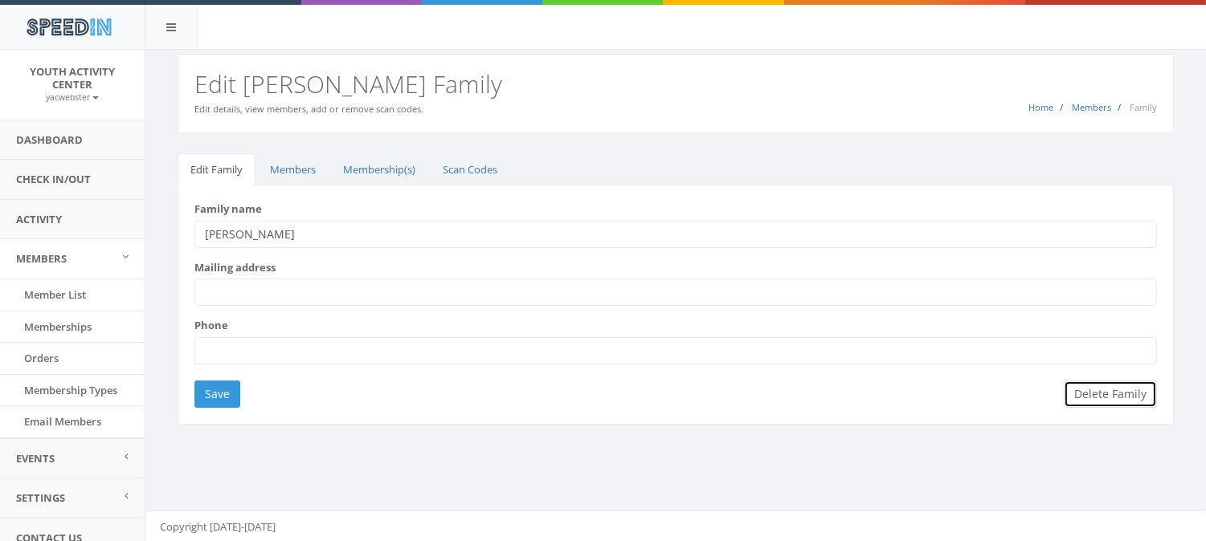
click at [1112, 397] on button "Delete Family" at bounding box center [1110, 394] width 93 height 27
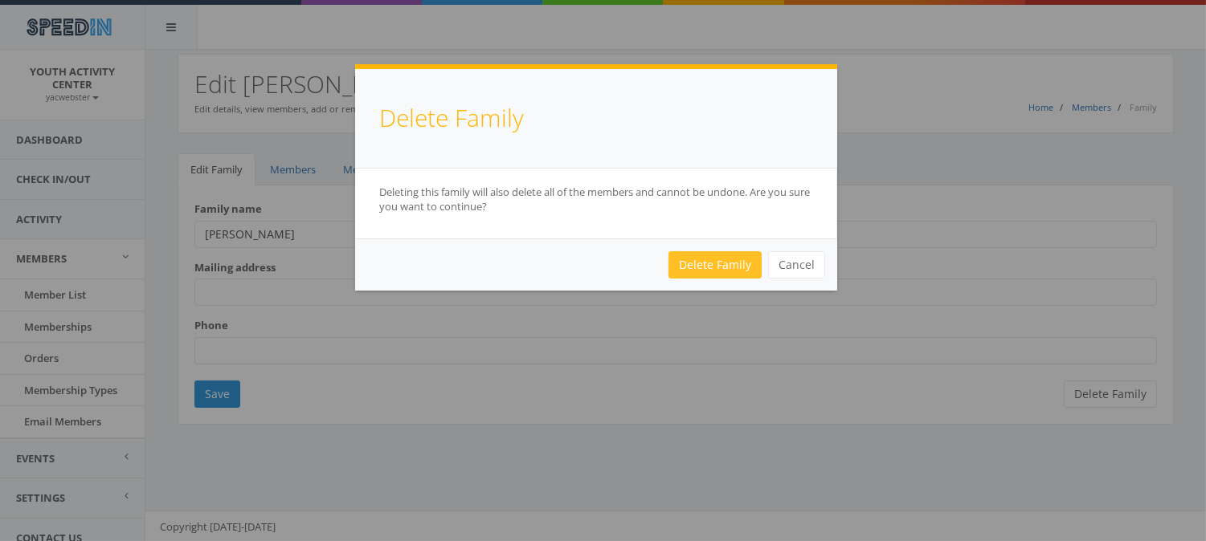
click at [707, 266] on link "Delete Family" at bounding box center [714, 264] width 93 height 27
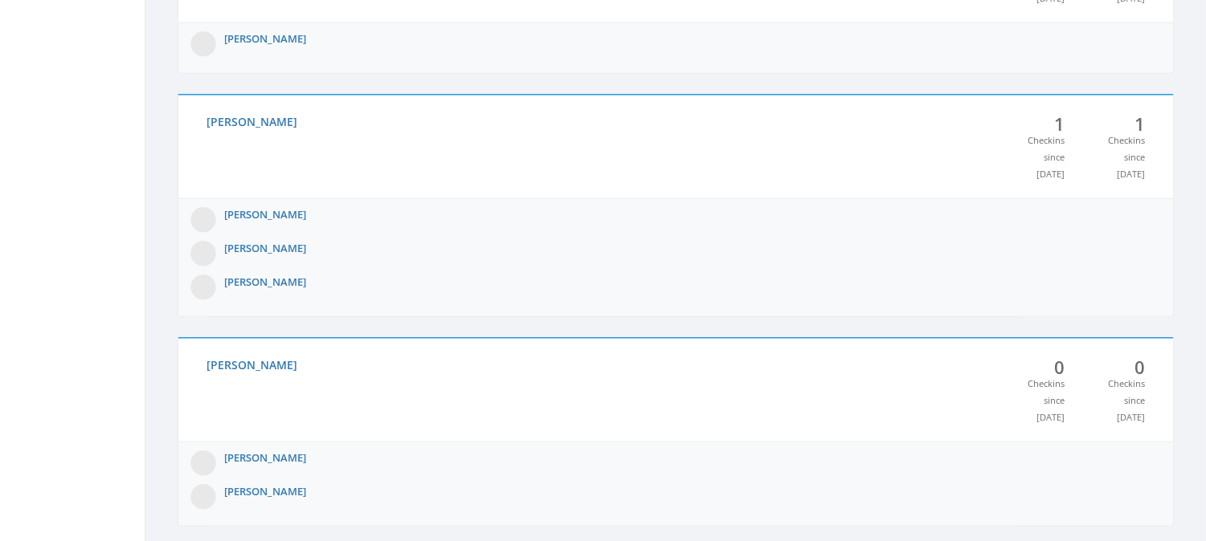
scroll to position [2113, 0]
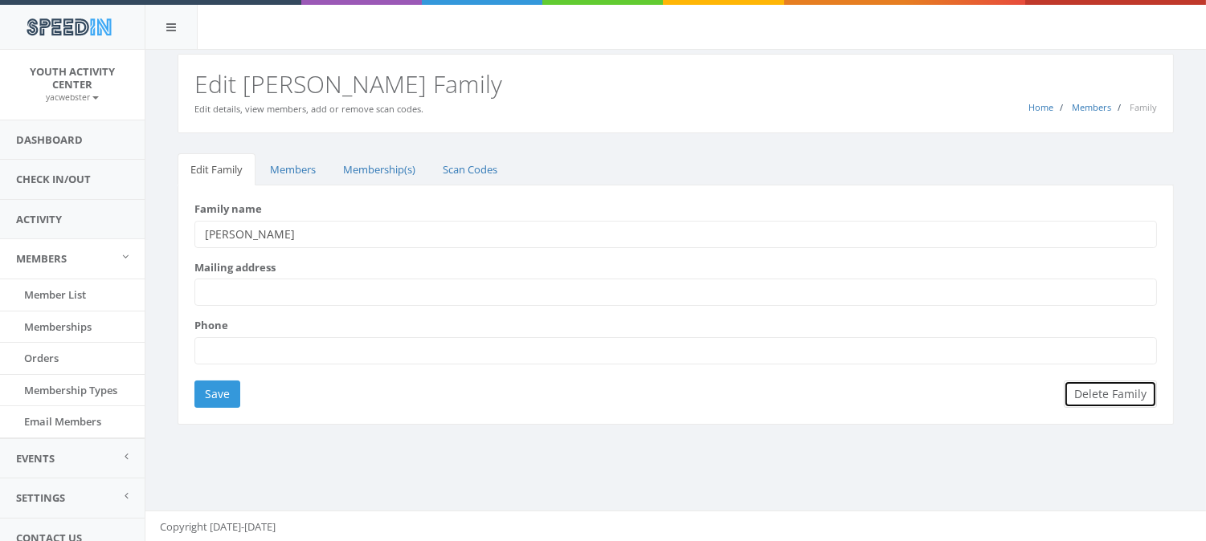
click at [1111, 394] on button "Delete Family" at bounding box center [1110, 394] width 93 height 27
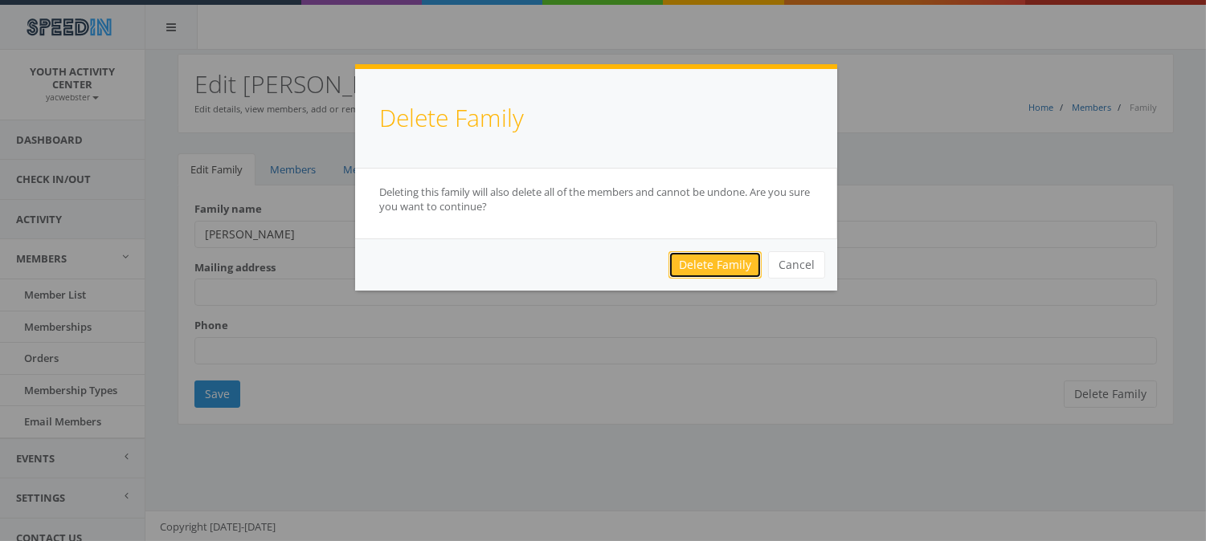
click at [715, 269] on link "Delete Family" at bounding box center [714, 264] width 93 height 27
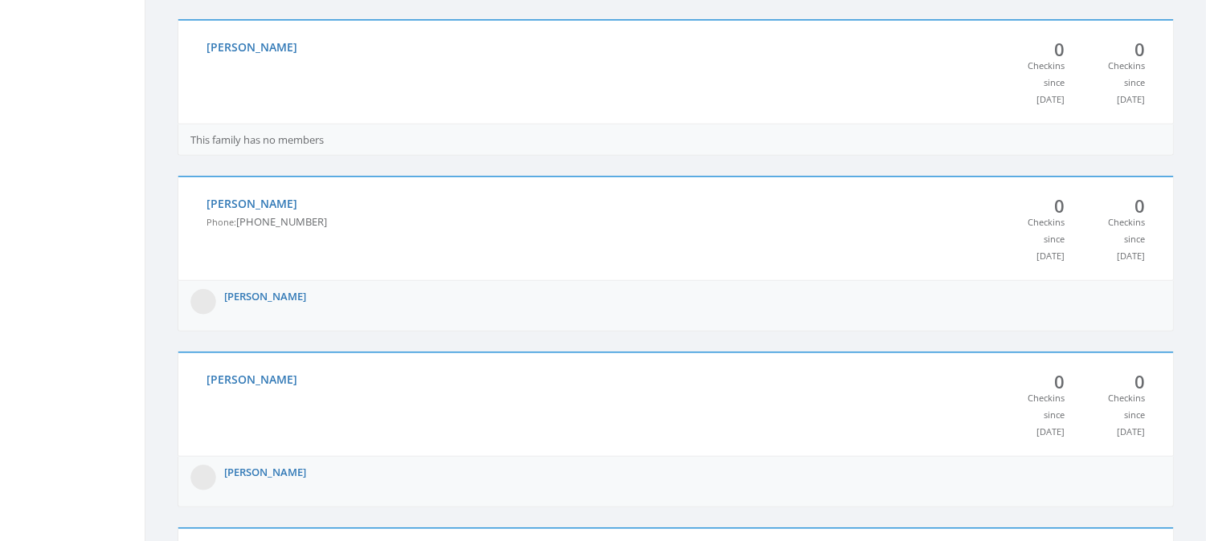
scroll to position [2724, 0]
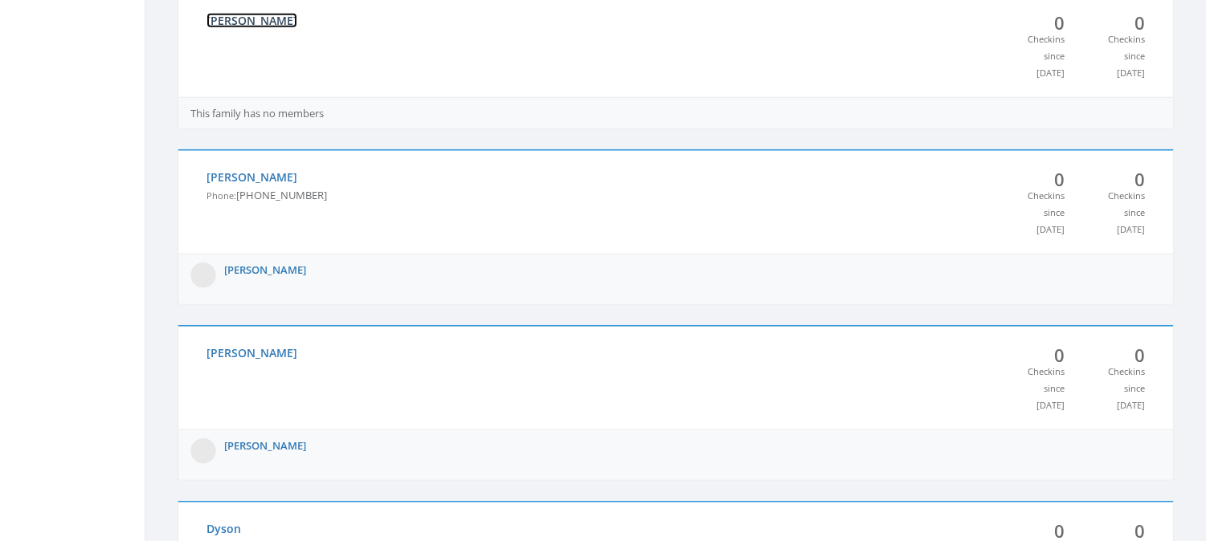
click at [220, 28] on link "[PERSON_NAME]" at bounding box center [251, 20] width 91 height 15
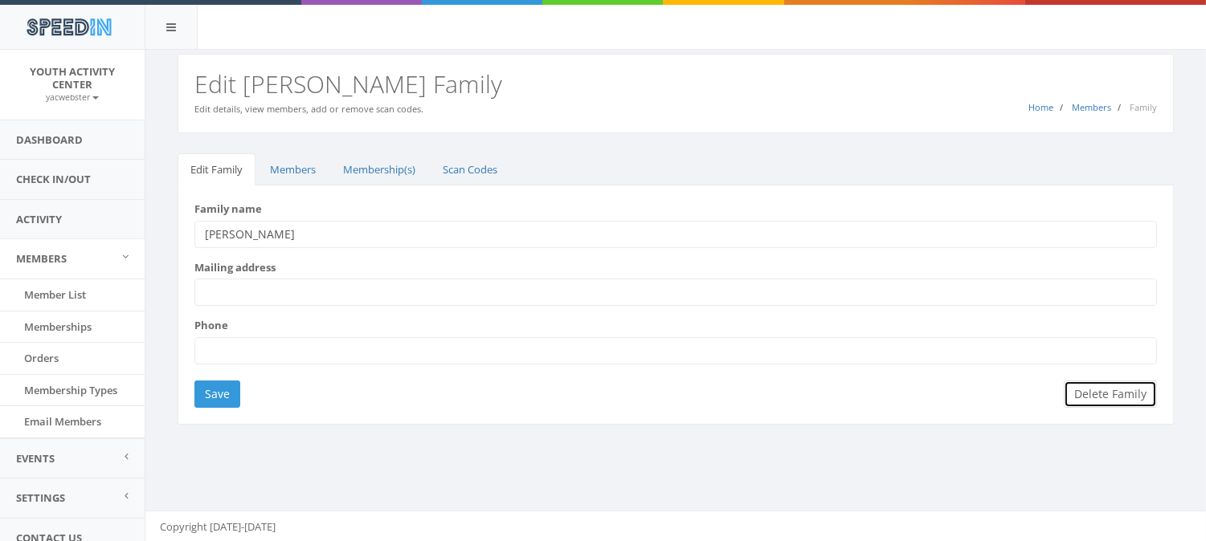
click at [1099, 396] on button "Delete Family" at bounding box center [1110, 394] width 93 height 27
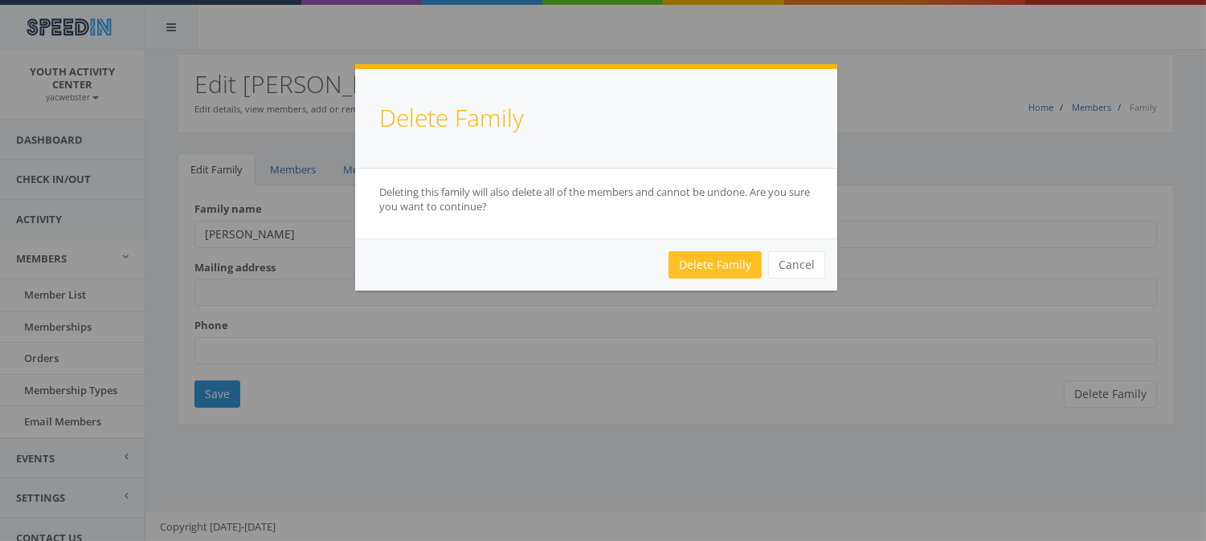
click at [718, 262] on link "Delete Family" at bounding box center [714, 264] width 93 height 27
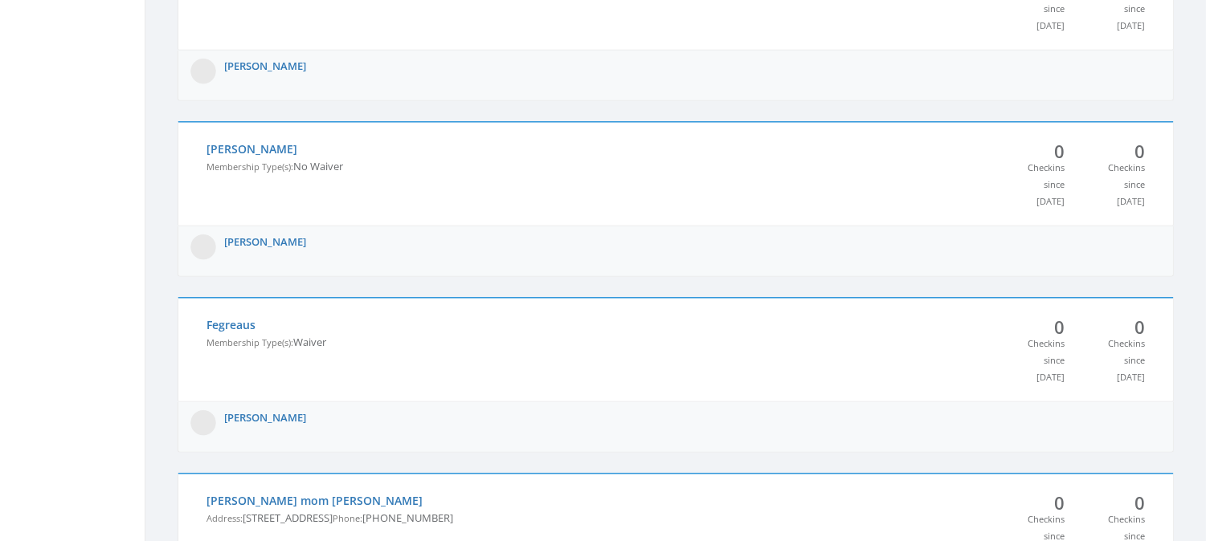
scroll to position [3327, 0]
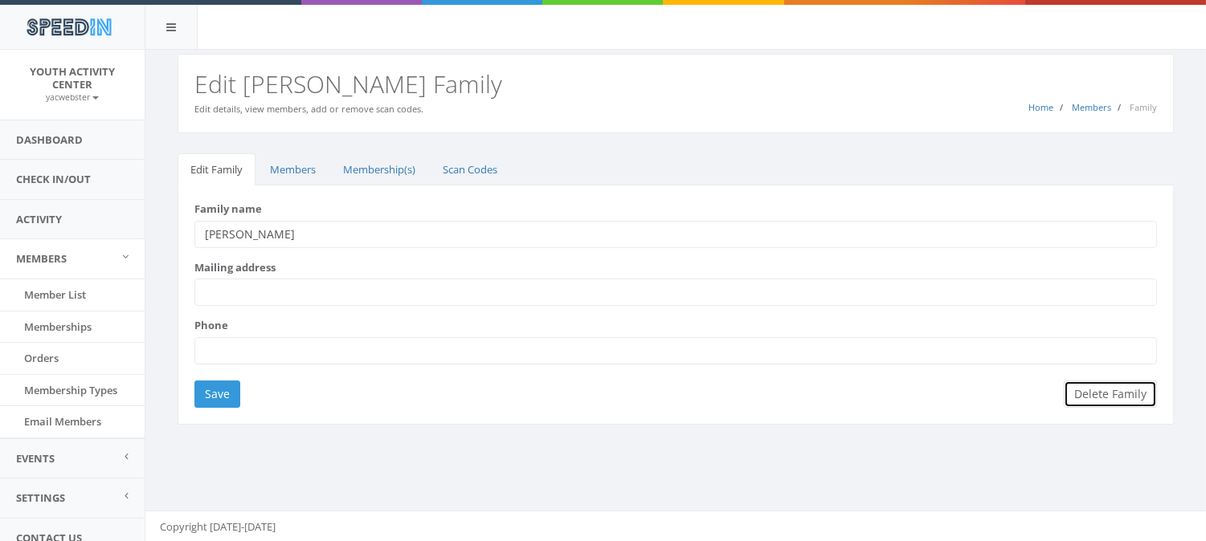
click at [1109, 395] on button "Delete Family" at bounding box center [1110, 394] width 93 height 27
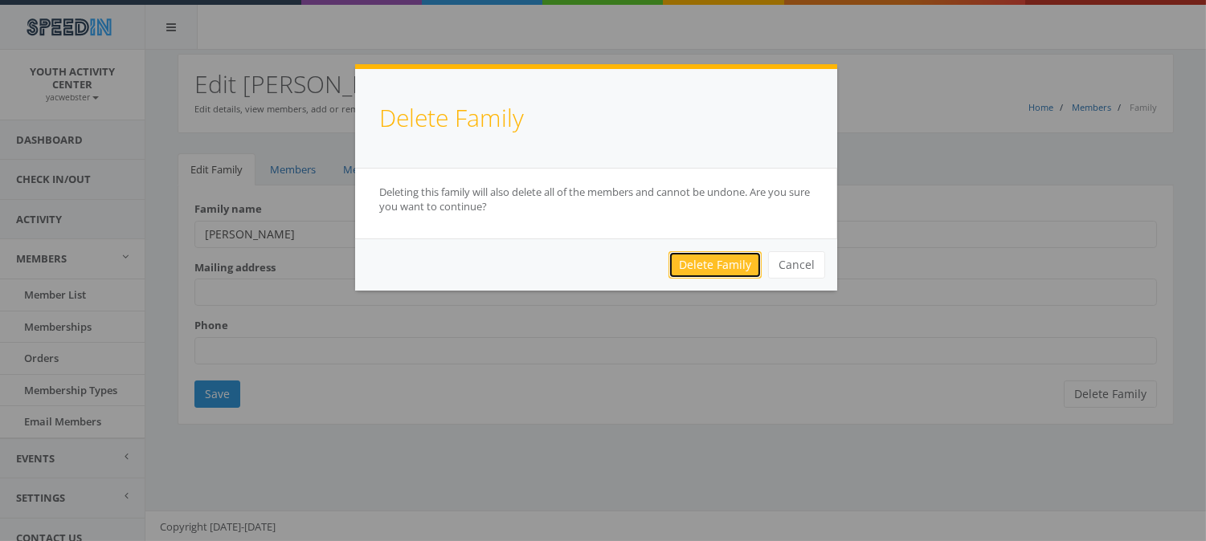
click at [717, 267] on link "Delete Family" at bounding box center [714, 264] width 93 height 27
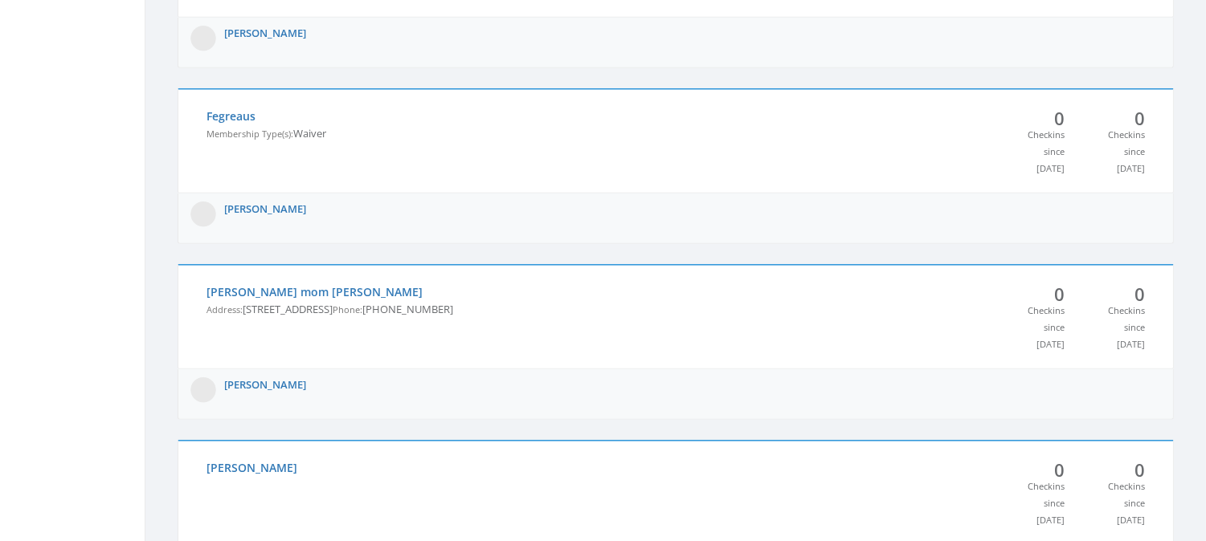
scroll to position [3323, 0]
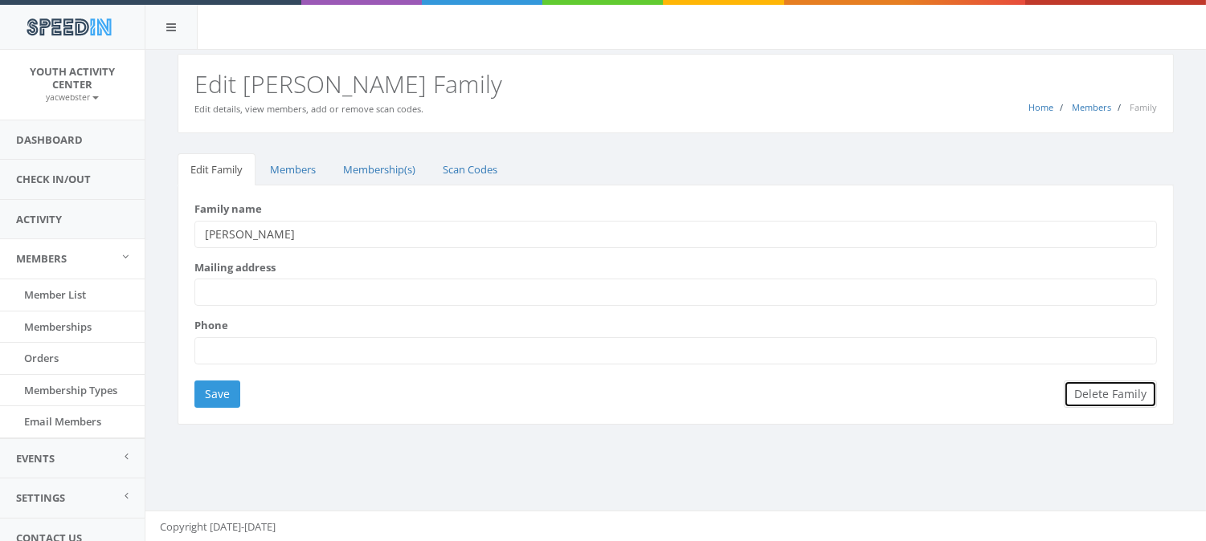
click at [1117, 395] on button "Delete Family" at bounding box center [1110, 394] width 93 height 27
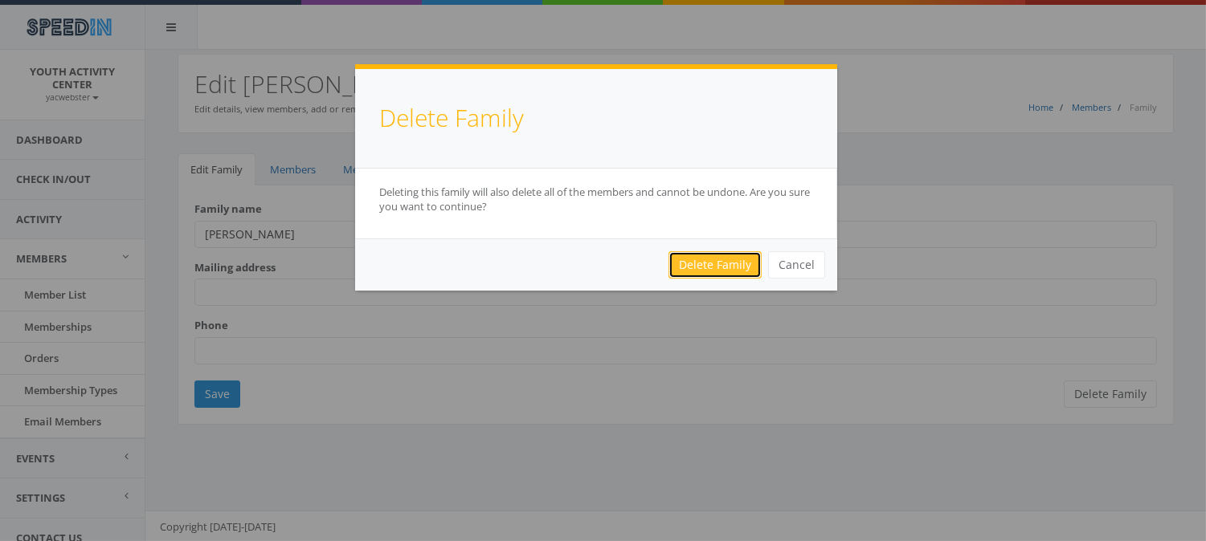
click at [724, 262] on link "Delete Family" at bounding box center [714, 264] width 93 height 27
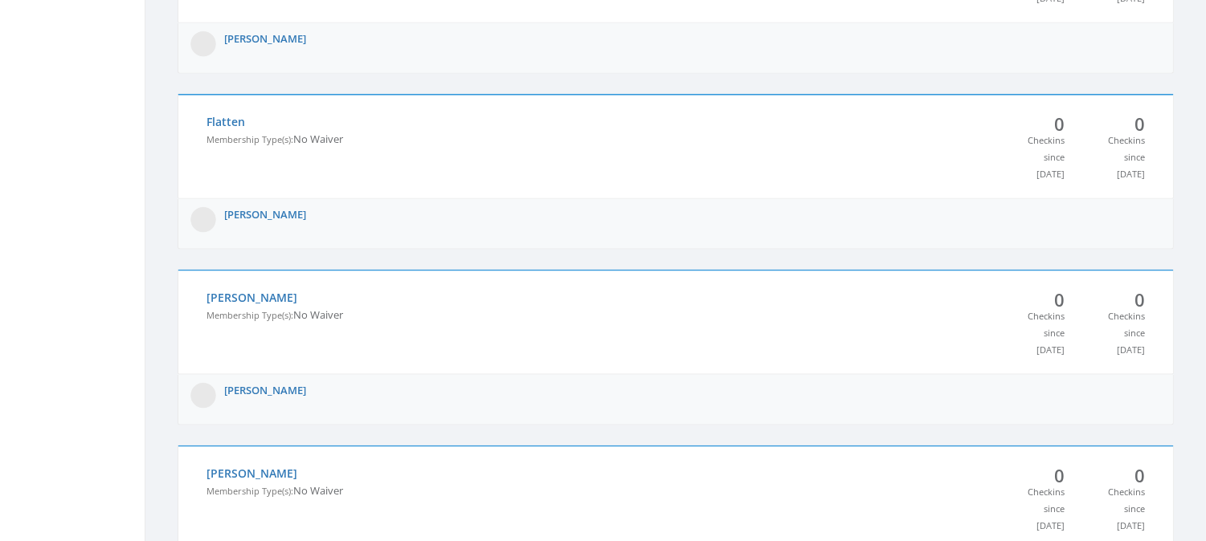
scroll to position [3854, 0]
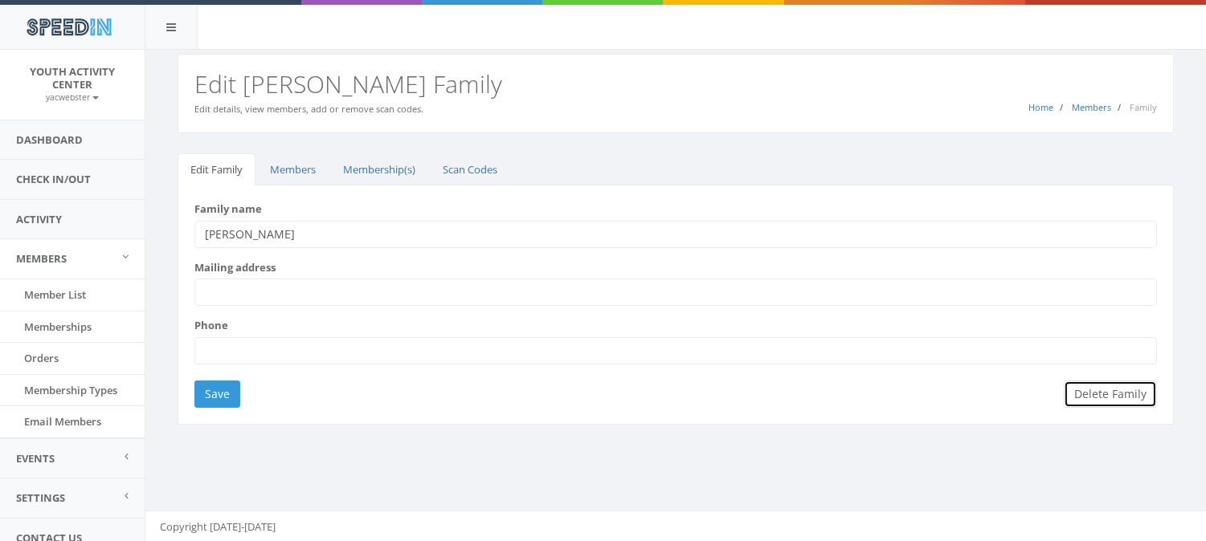
click at [1115, 398] on button "Delete Family" at bounding box center [1110, 394] width 93 height 27
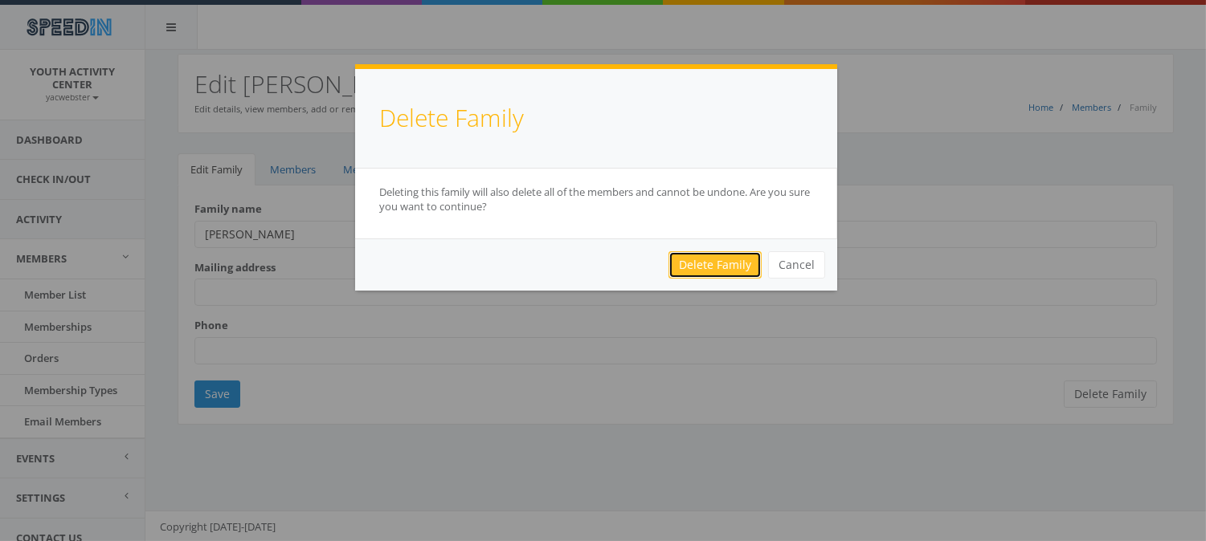
click at [717, 268] on link "Delete Family" at bounding box center [714, 264] width 93 height 27
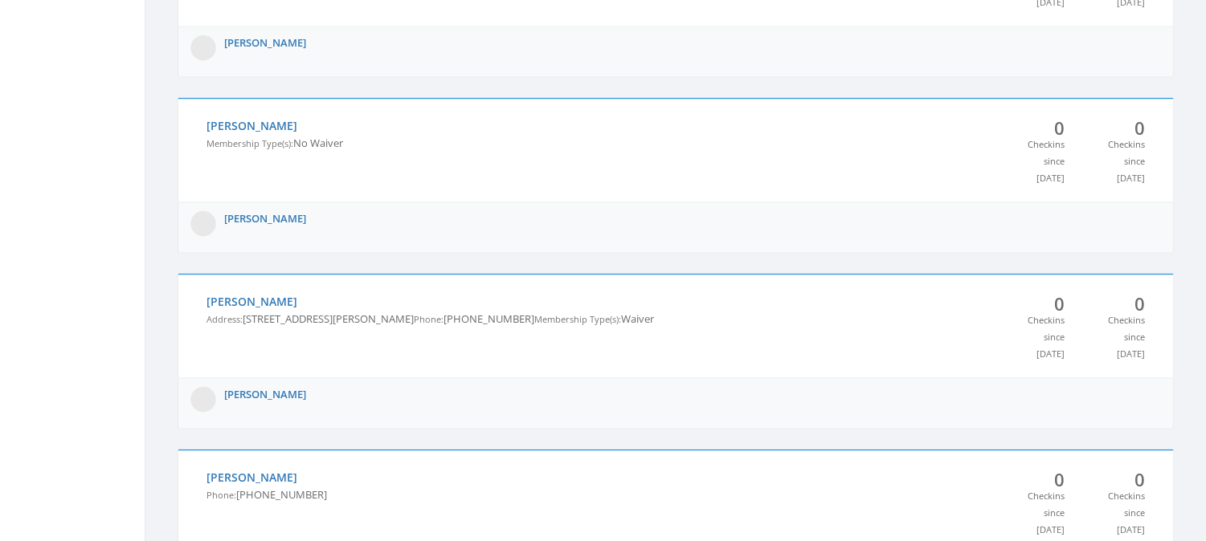
scroll to position [4022, 0]
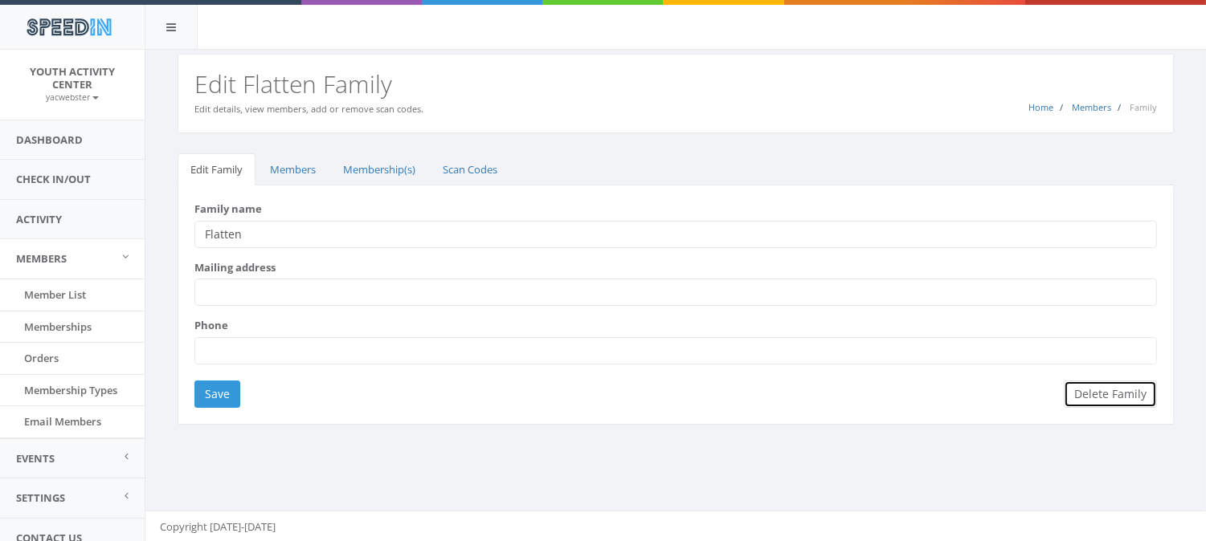
click at [1107, 391] on button "Delete Family" at bounding box center [1110, 394] width 93 height 27
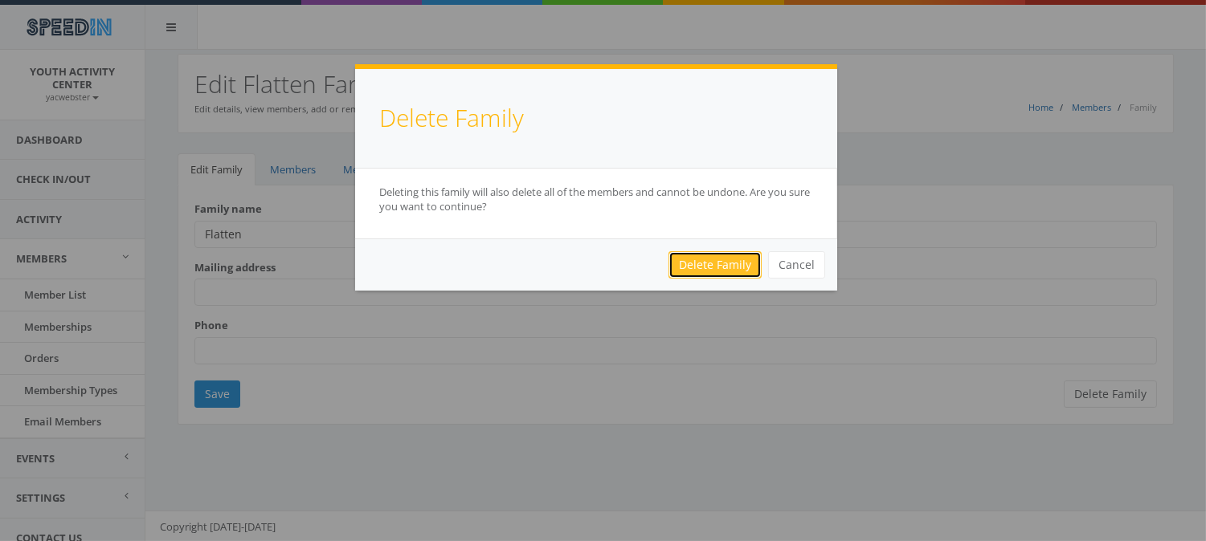
click at [705, 262] on link "Delete Family" at bounding box center [714, 264] width 93 height 27
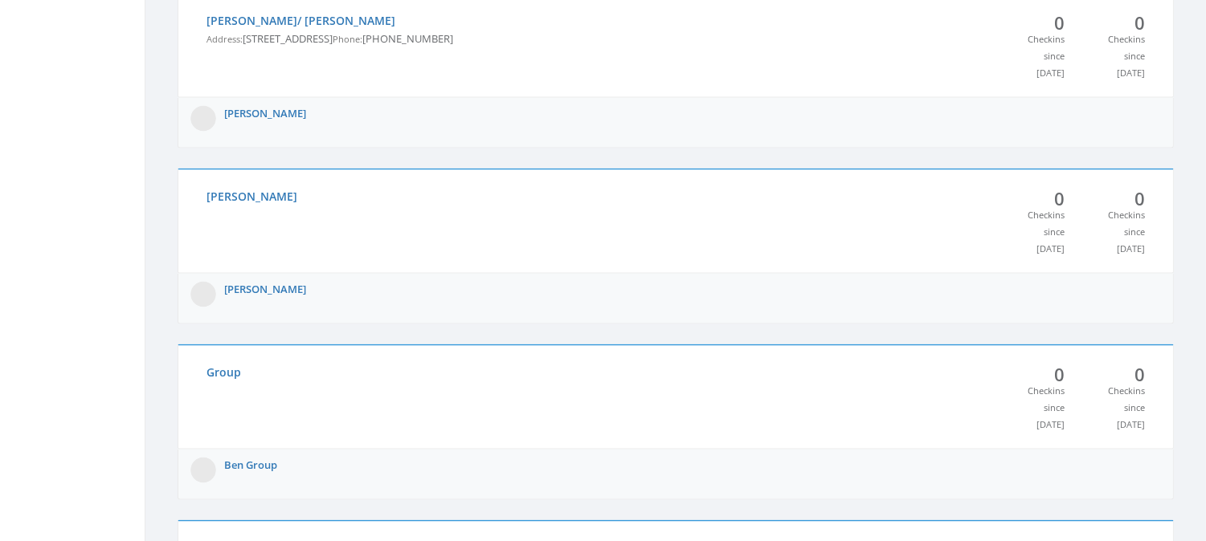
scroll to position [4856, 0]
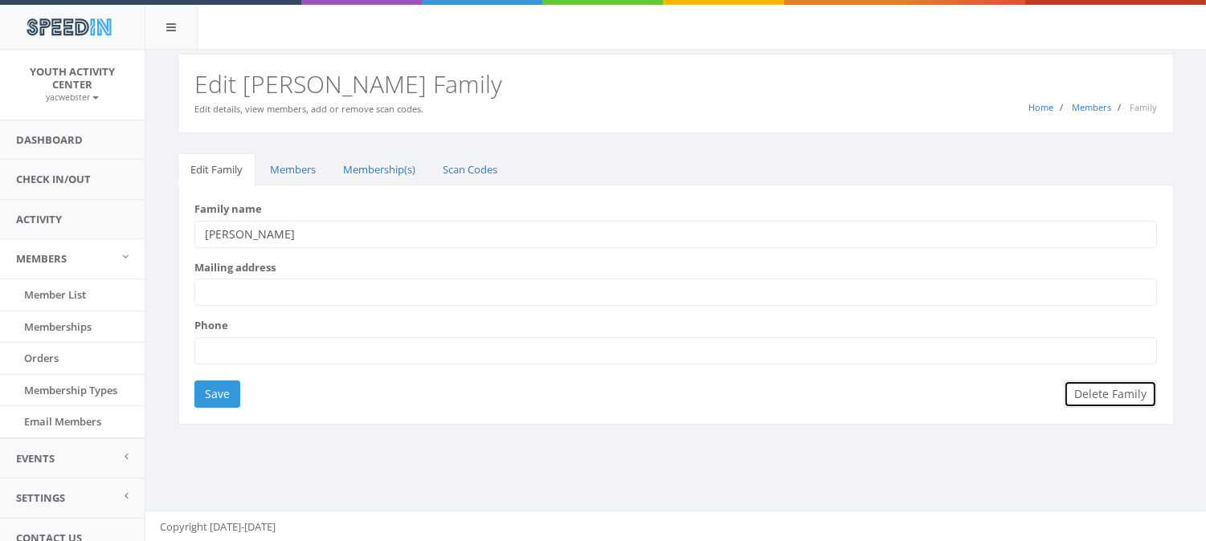
click at [1113, 402] on button "Delete Family" at bounding box center [1110, 394] width 93 height 27
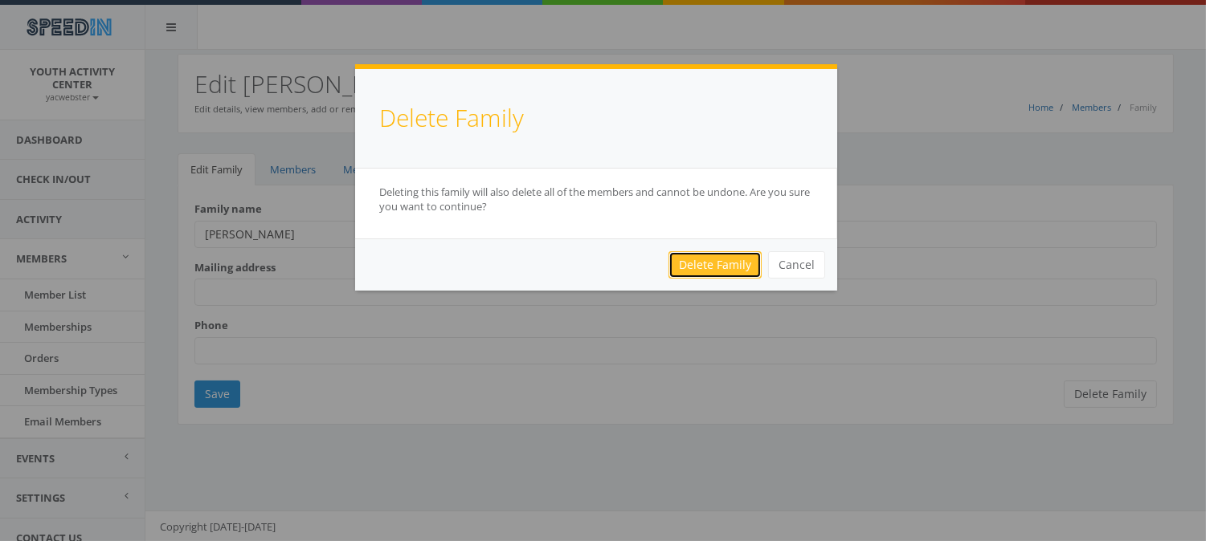
click at [718, 267] on link "Delete Family" at bounding box center [714, 264] width 93 height 27
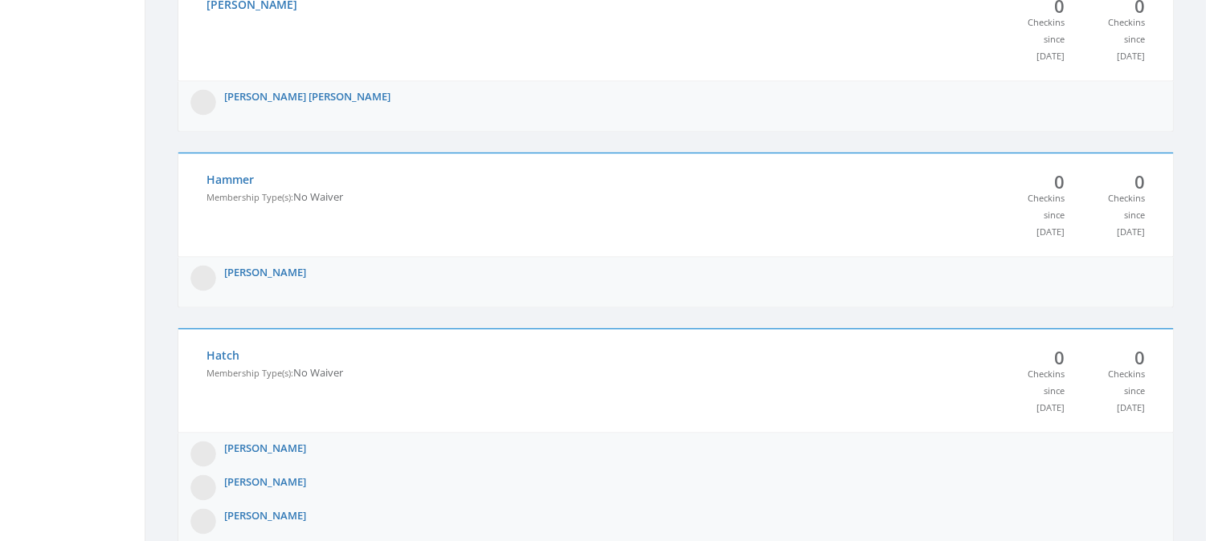
scroll to position [5415, 0]
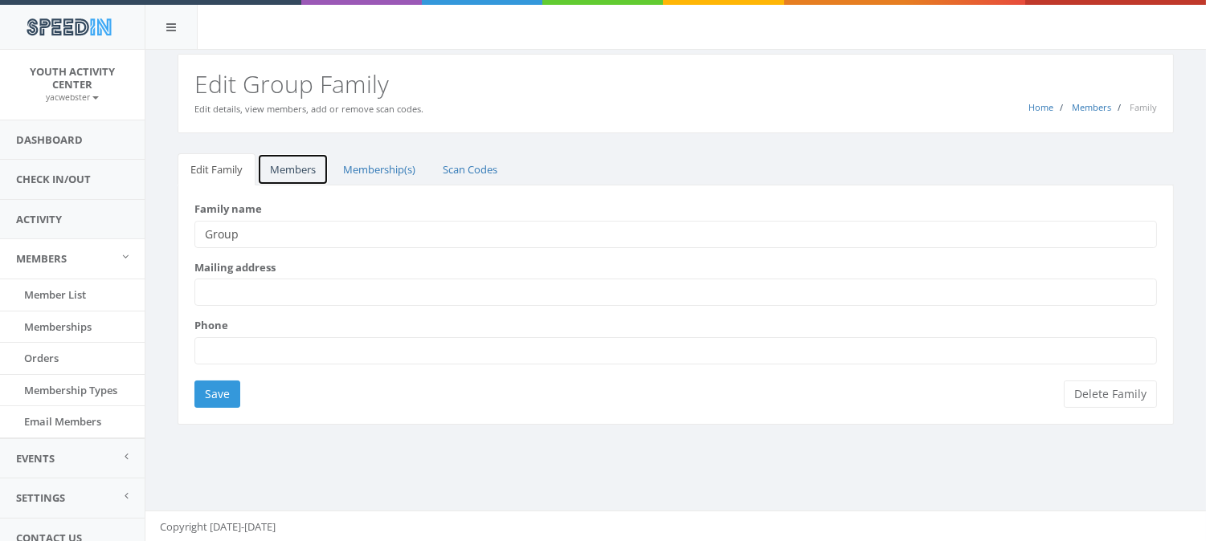
click at [291, 164] on link "Members" at bounding box center [292, 169] width 71 height 33
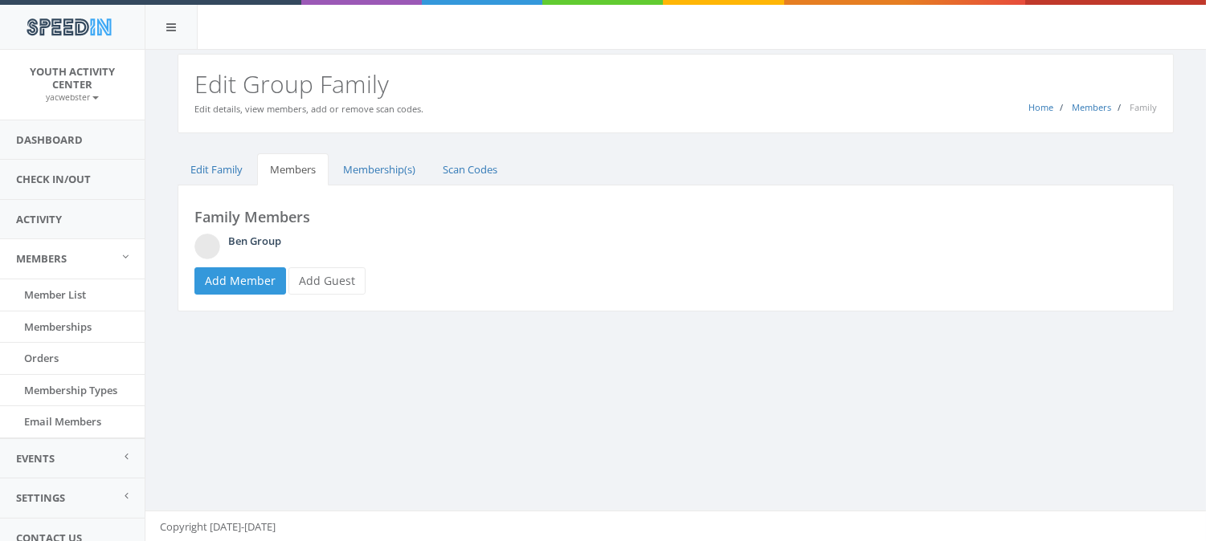
click at [258, 243] on link "Ben Group" at bounding box center [254, 241] width 53 height 14
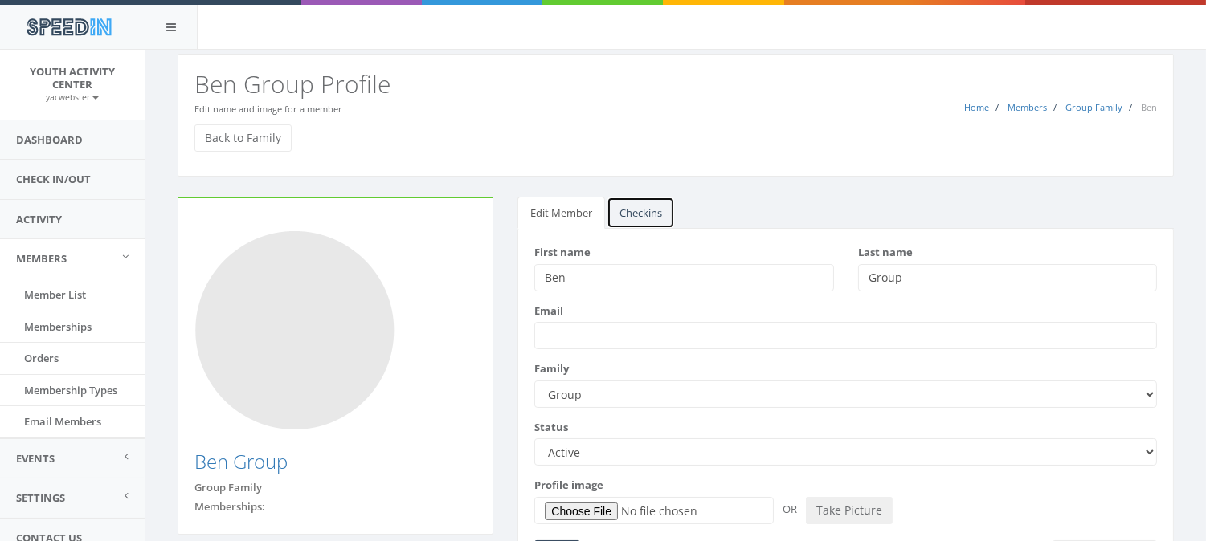
click at [639, 205] on link "Checkins" at bounding box center [641, 213] width 68 height 33
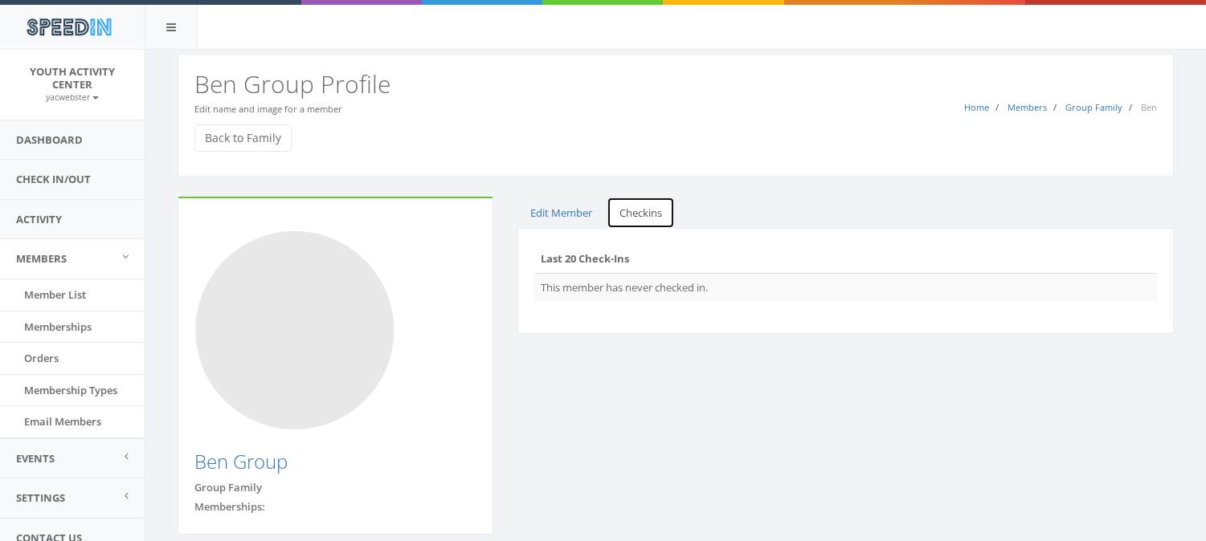
click at [644, 219] on link "Checkins" at bounding box center [641, 213] width 68 height 33
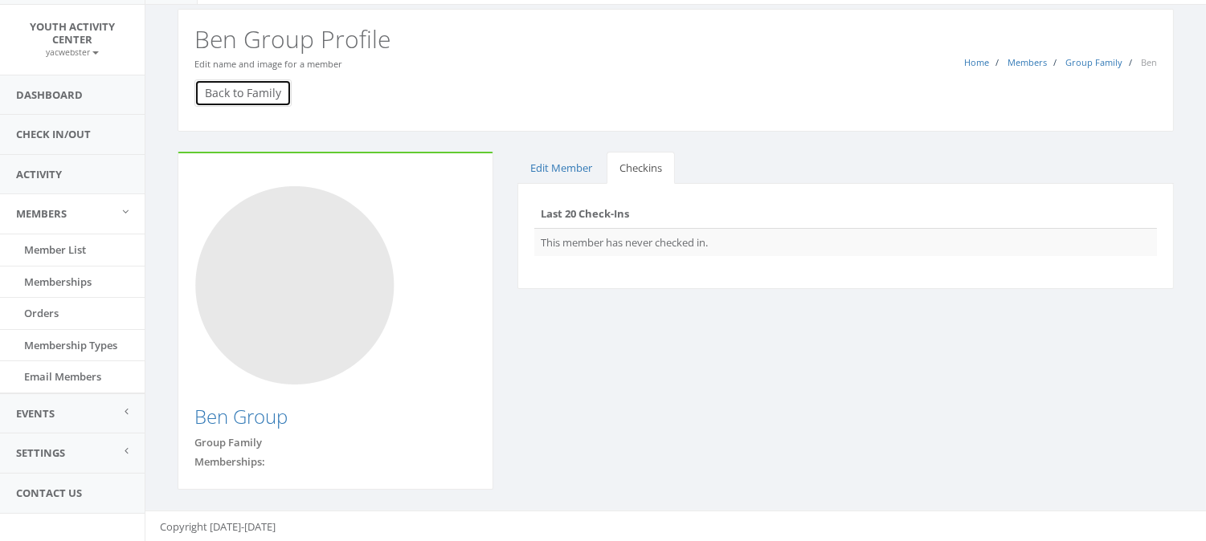
click at [245, 88] on link "Back to Family" at bounding box center [242, 93] width 97 height 27
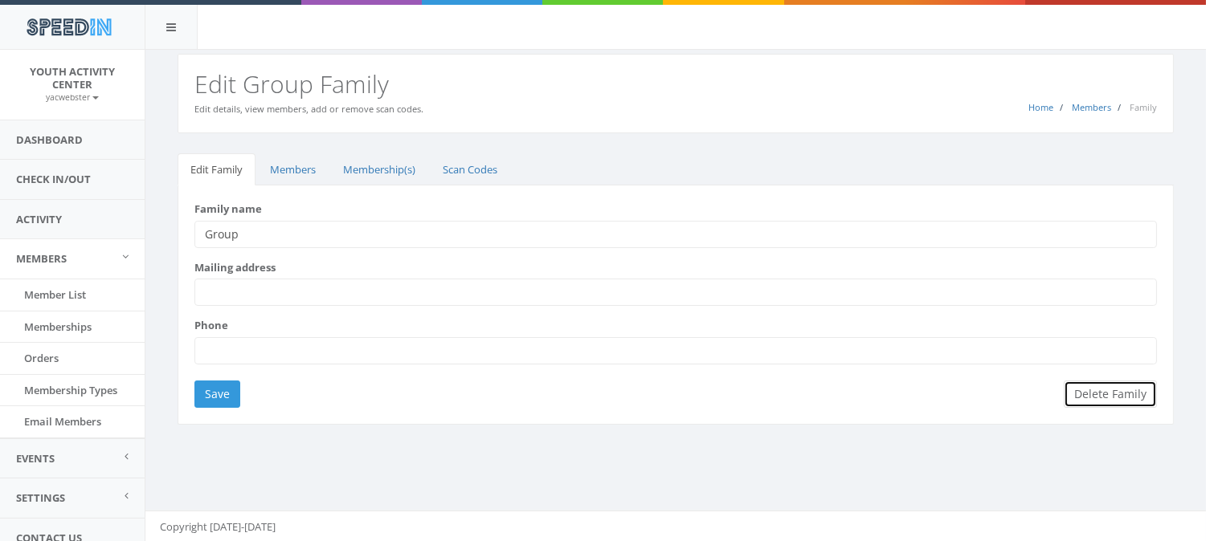
click at [1115, 390] on button "Delete Family" at bounding box center [1110, 394] width 93 height 27
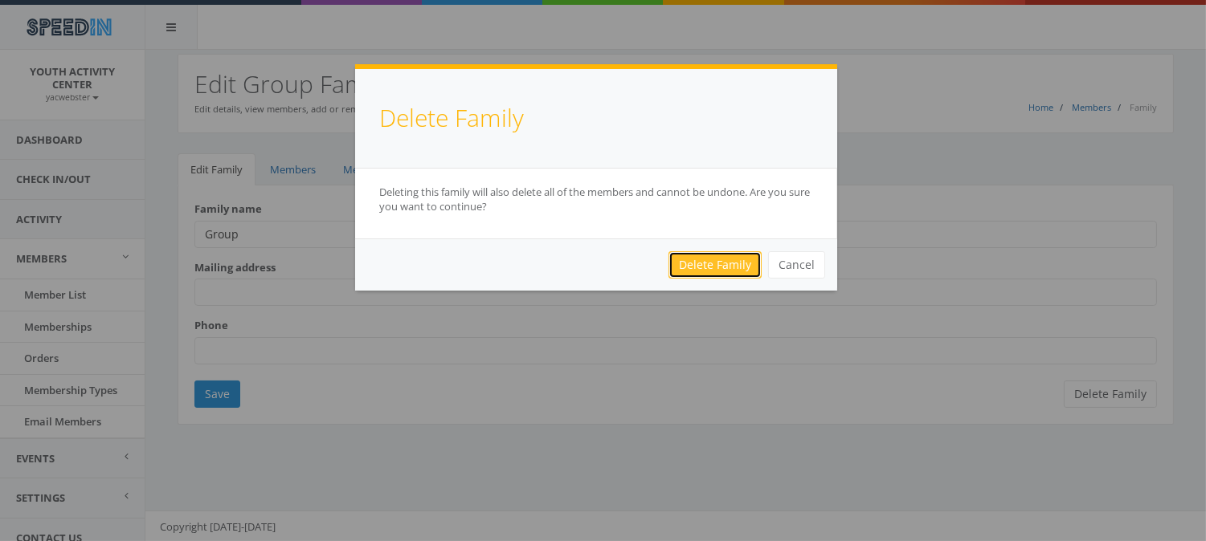
click at [731, 266] on link "Delete Family" at bounding box center [714, 264] width 93 height 27
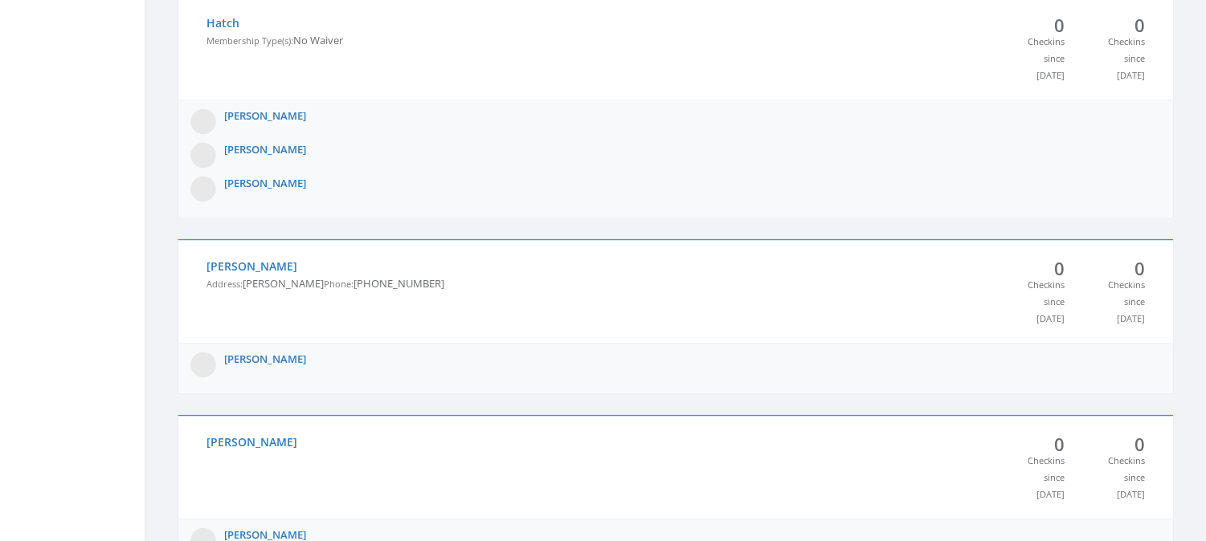
scroll to position [5617, 0]
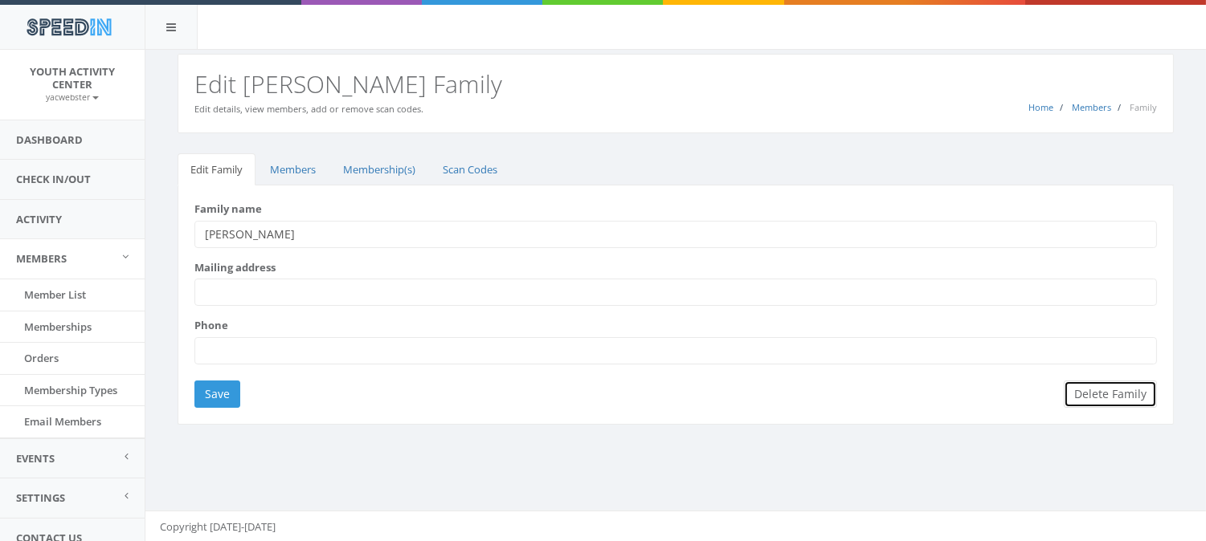
click at [1117, 391] on button "Delete Family" at bounding box center [1110, 394] width 93 height 27
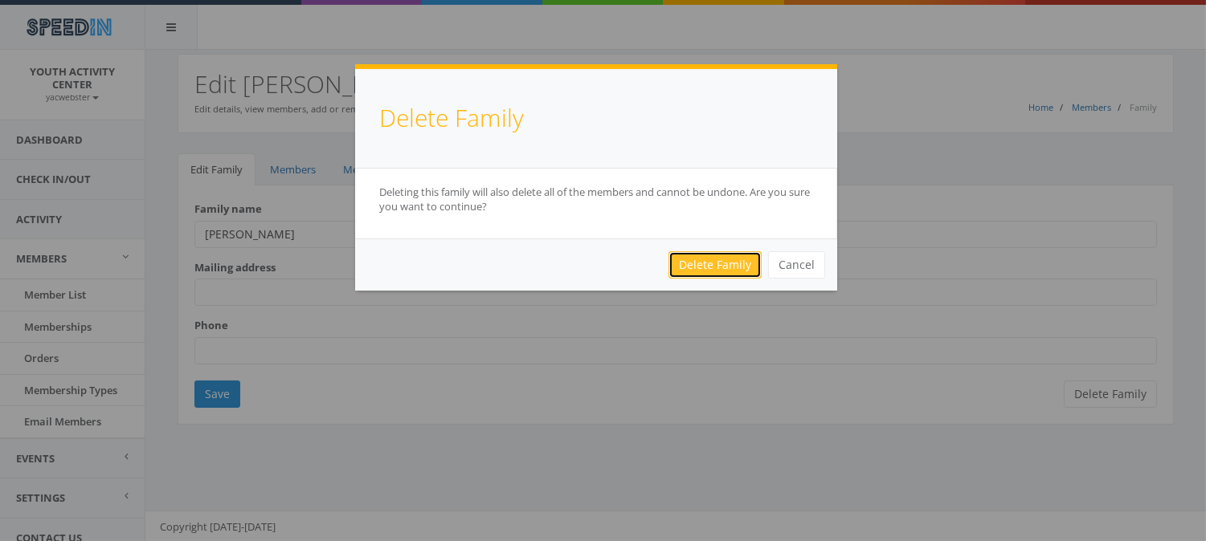
click at [719, 262] on link "Delete Family" at bounding box center [714, 264] width 93 height 27
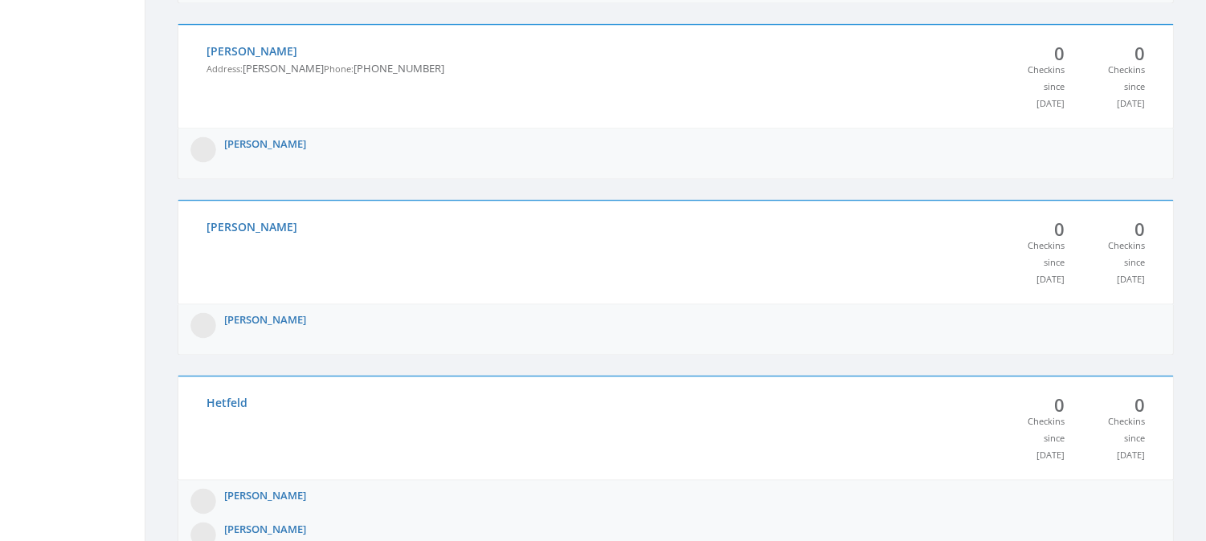
scroll to position [5611, 0]
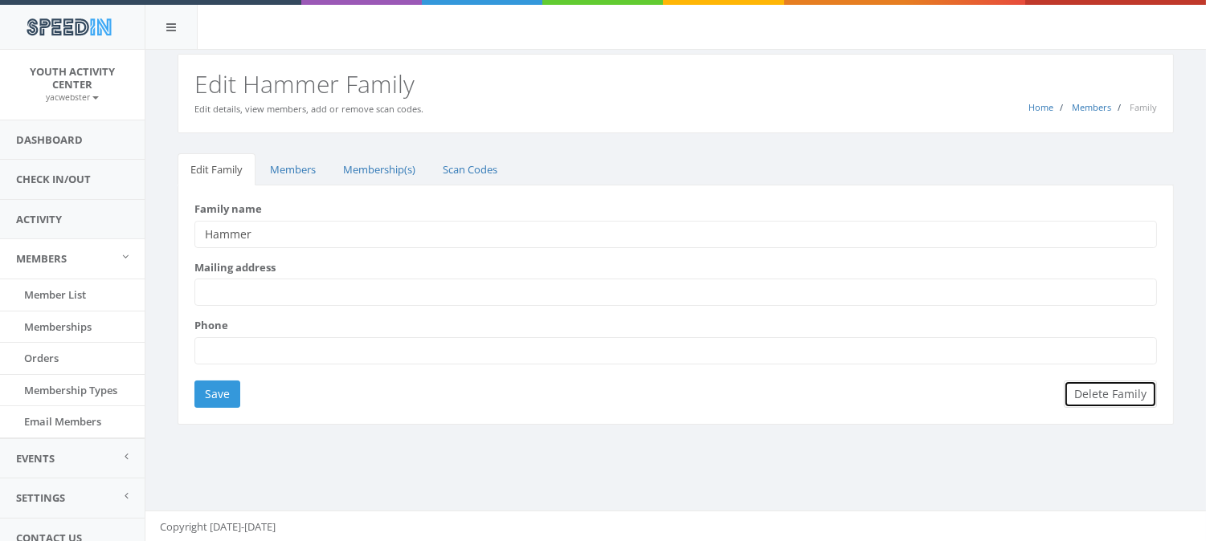
click at [1113, 396] on button "Delete Family" at bounding box center [1110, 394] width 93 height 27
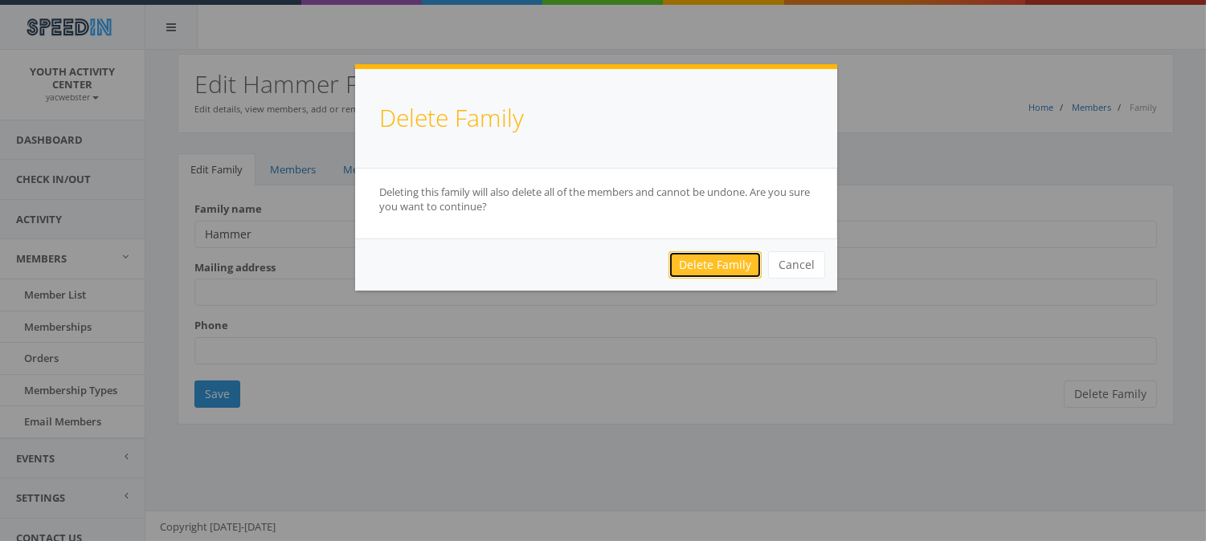
click at [724, 268] on link "Delete Family" at bounding box center [714, 264] width 93 height 27
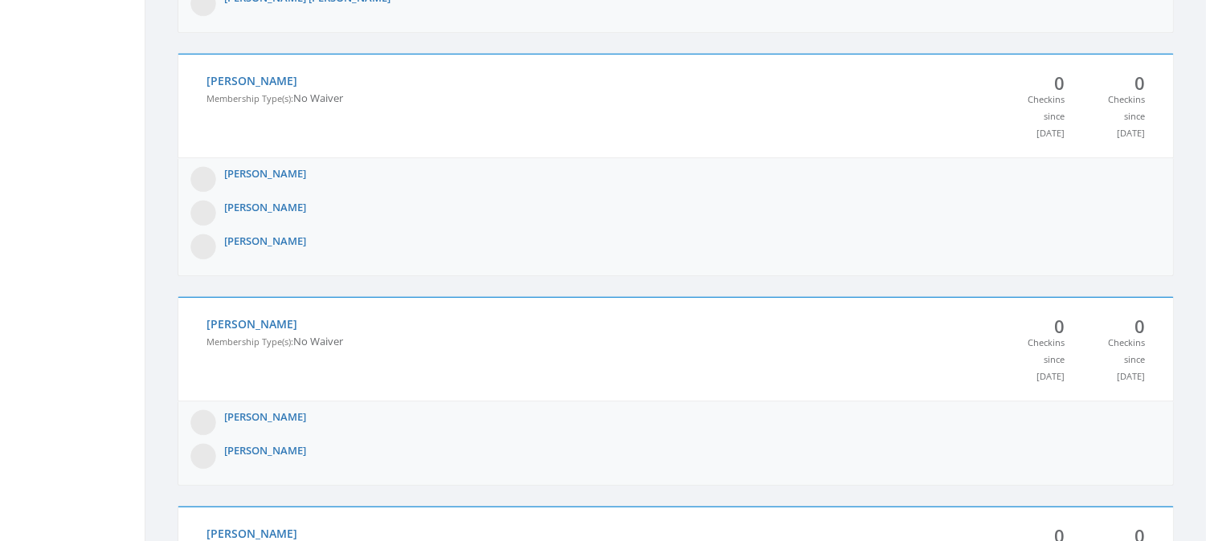
scroll to position [6787, 0]
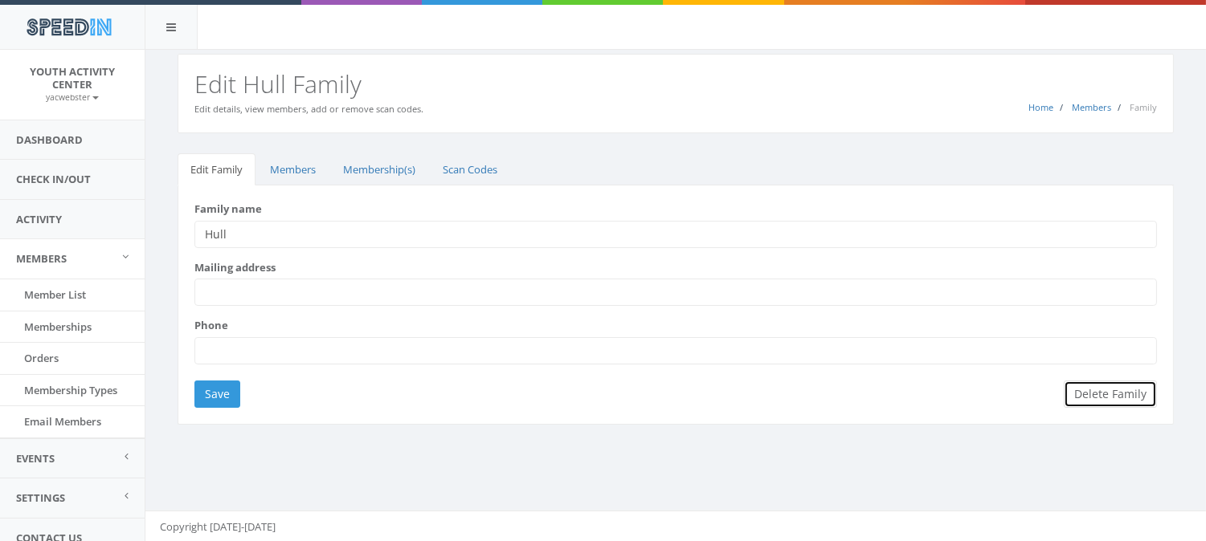
click at [1121, 400] on button "Delete Family" at bounding box center [1110, 394] width 93 height 27
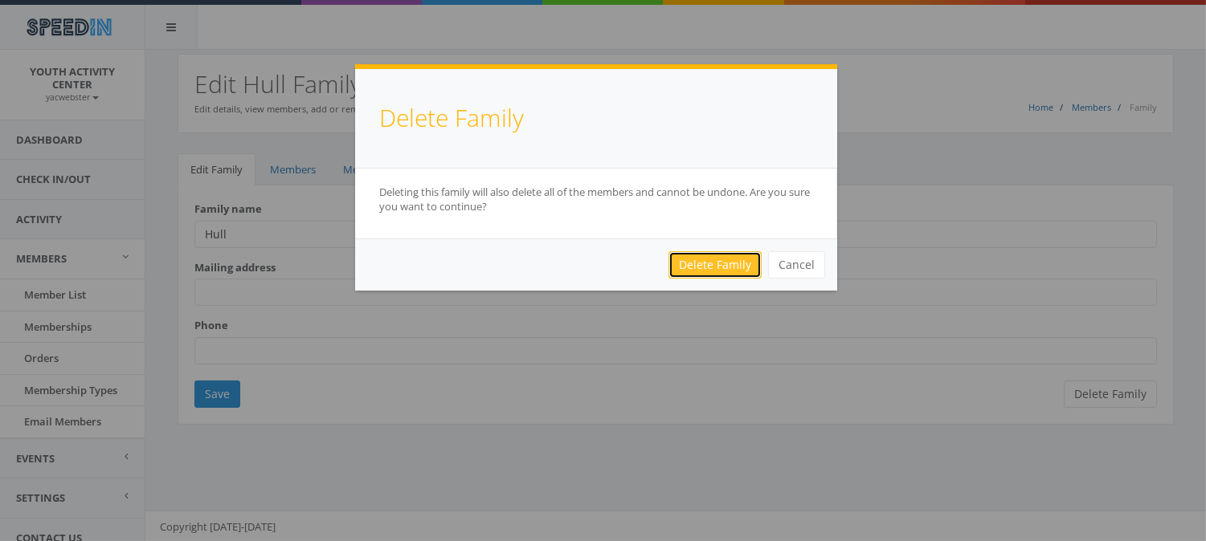
click at [709, 266] on link "Delete Family" at bounding box center [714, 264] width 93 height 27
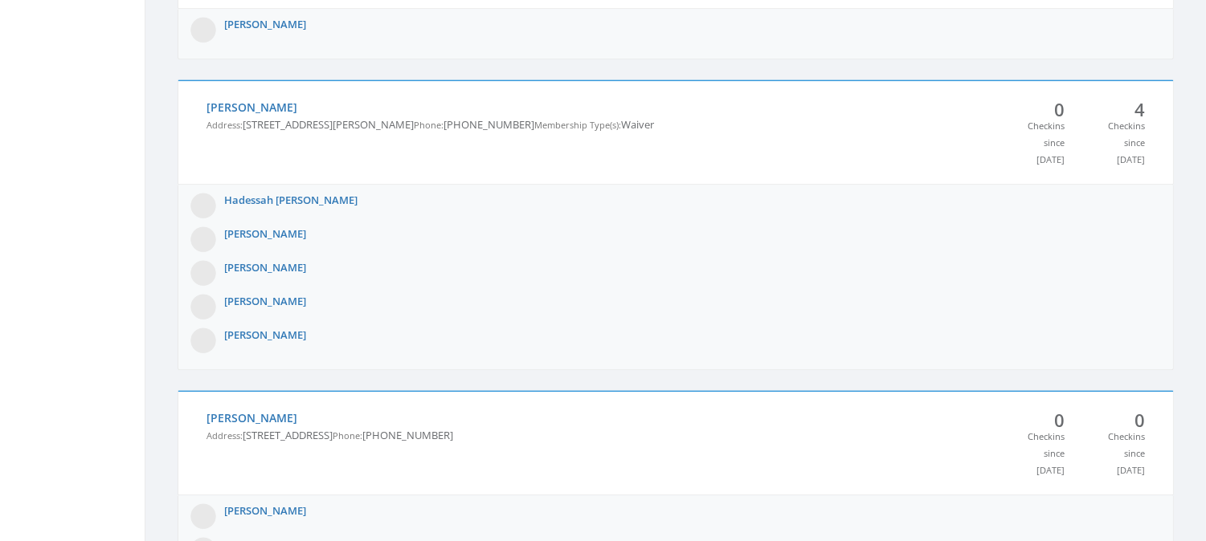
scroll to position [7405, 0]
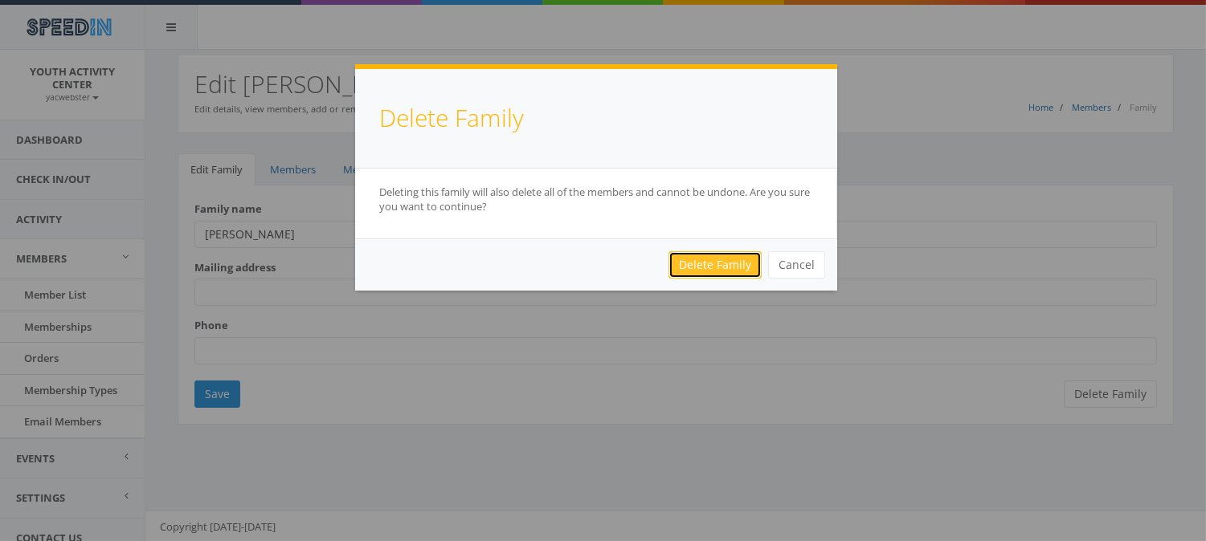
click at [721, 268] on link "Delete Family" at bounding box center [714, 264] width 93 height 27
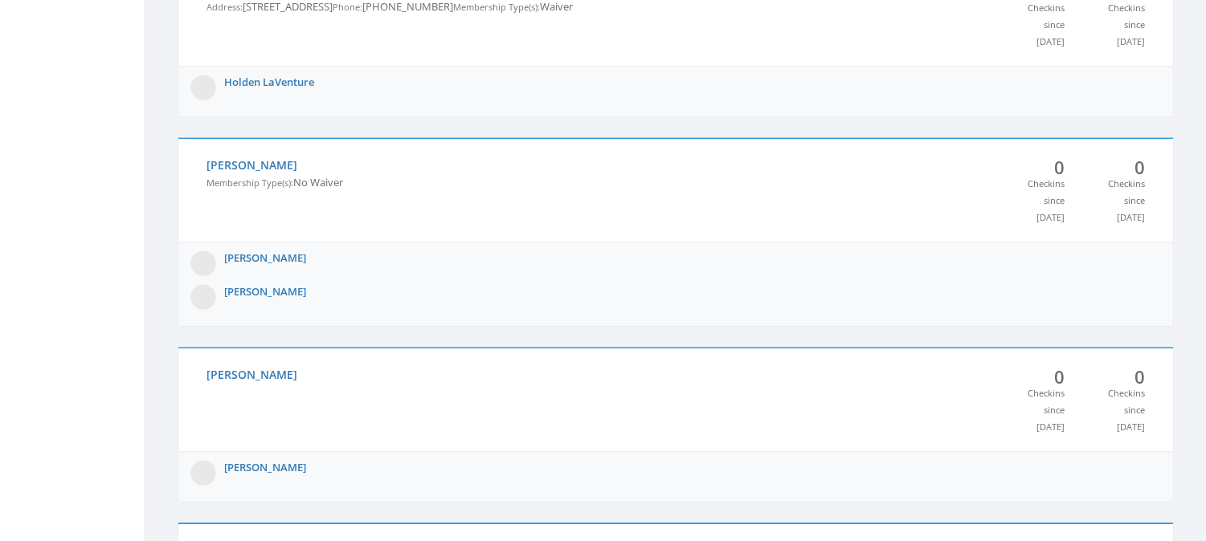
scroll to position [8973, 0]
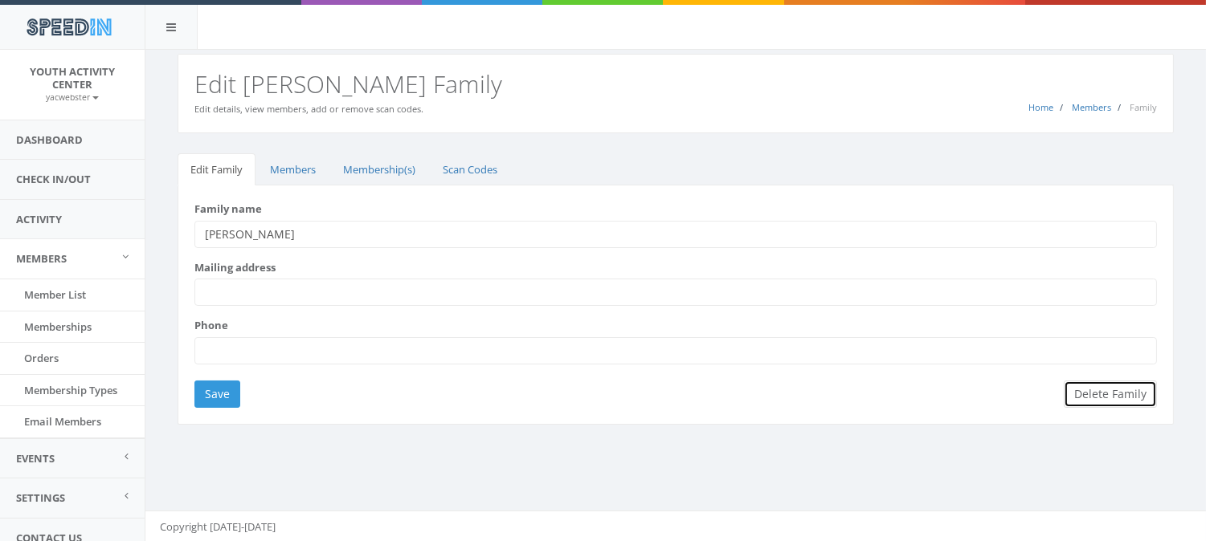
click at [1117, 395] on button "Delete Family" at bounding box center [1110, 394] width 93 height 27
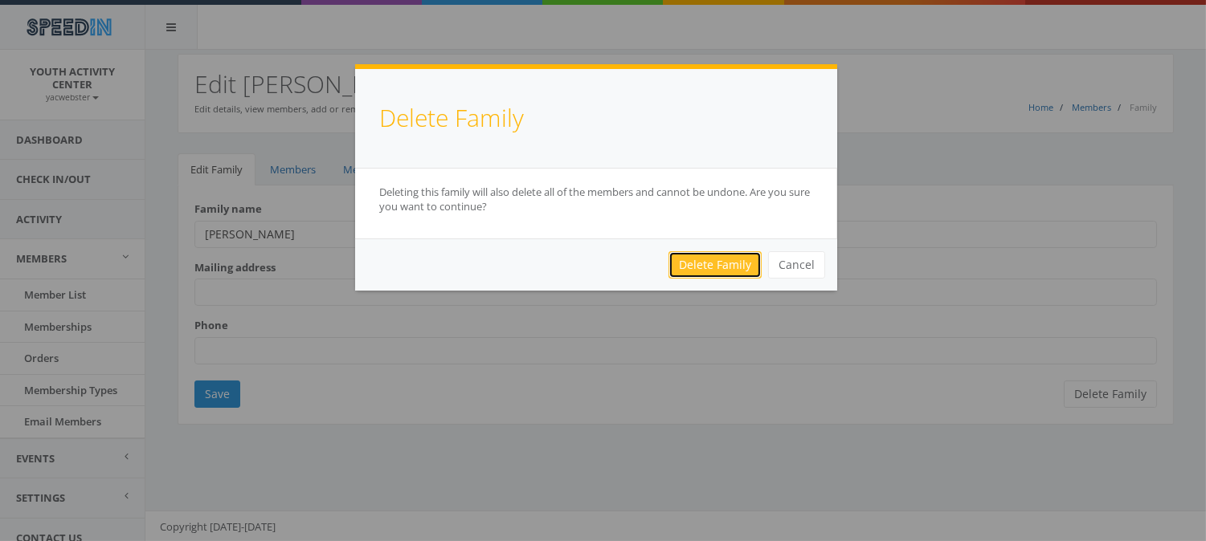
click at [710, 268] on link "Delete Family" at bounding box center [714, 264] width 93 height 27
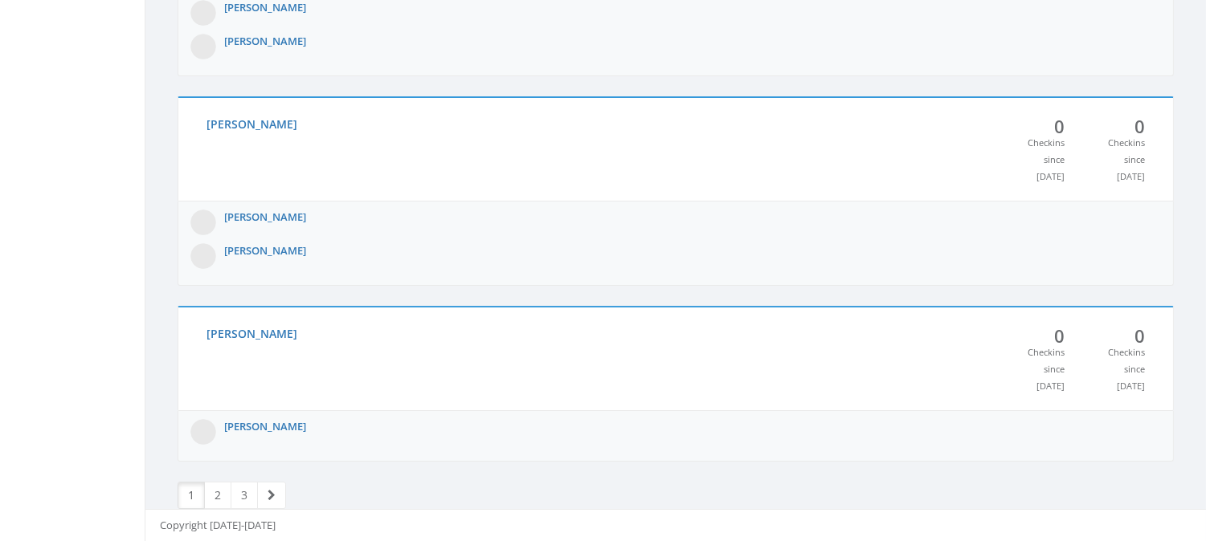
scroll to position [10429, 0]
click at [244, 326] on link "Macomber" at bounding box center [251, 333] width 91 height 15
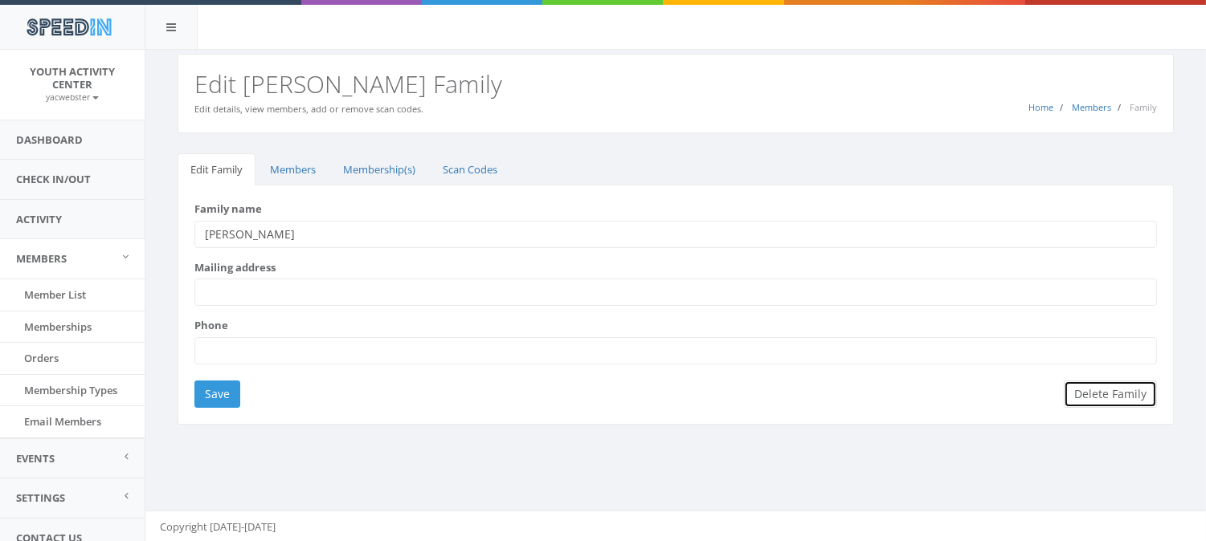
click at [1104, 398] on button "Delete Family" at bounding box center [1110, 394] width 93 height 27
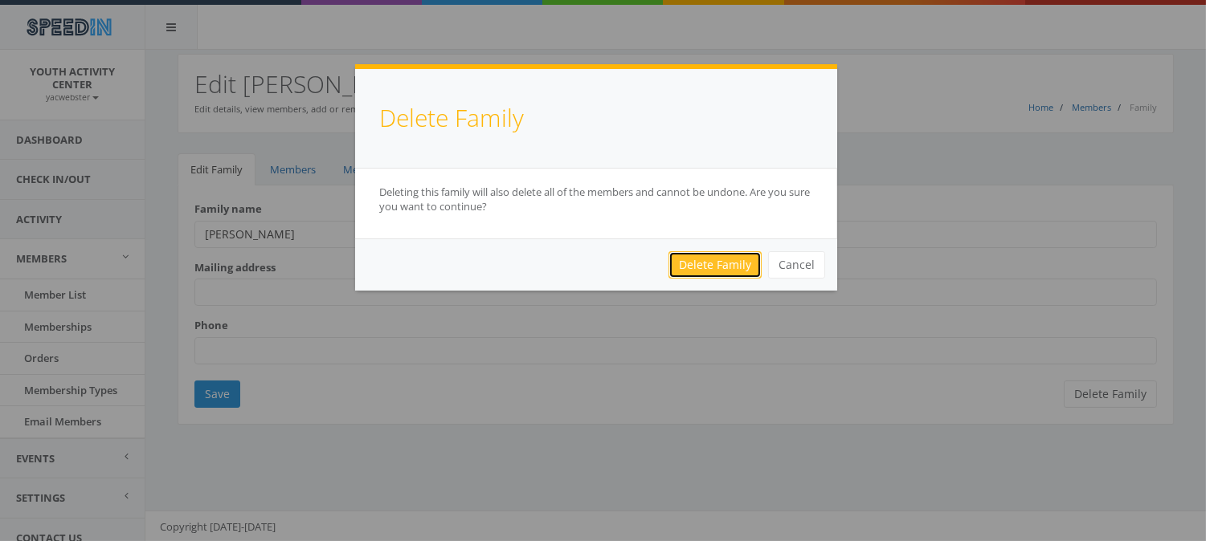
click at [716, 267] on link "Delete Family" at bounding box center [714, 264] width 93 height 27
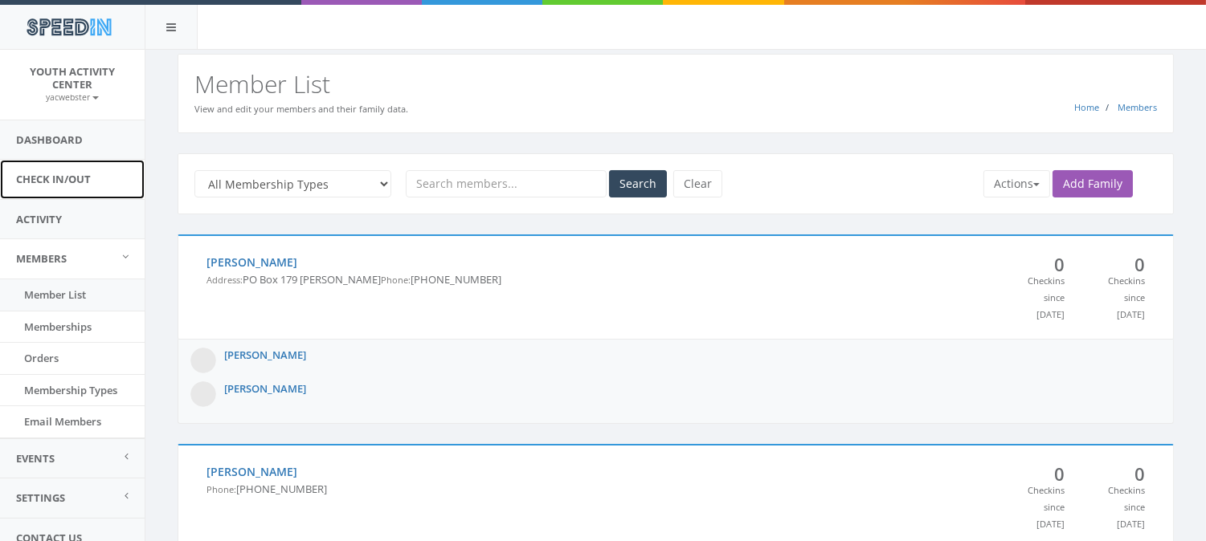
click at [35, 181] on link "Check In/Out" at bounding box center [72, 179] width 145 height 39
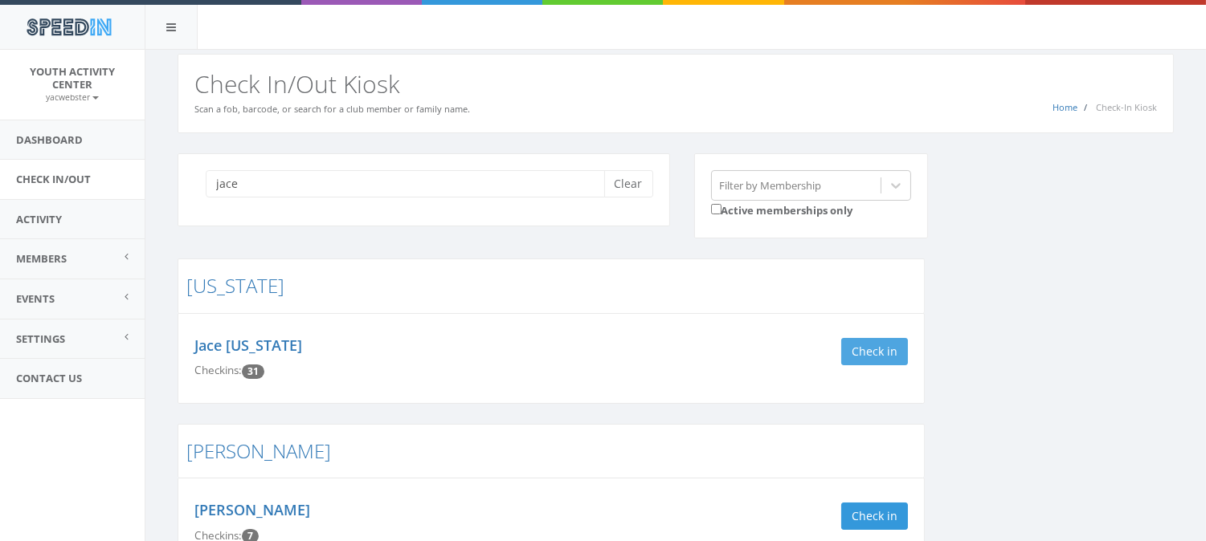
type input "jace"
click at [889, 354] on button "Check in" at bounding box center [874, 351] width 67 height 27
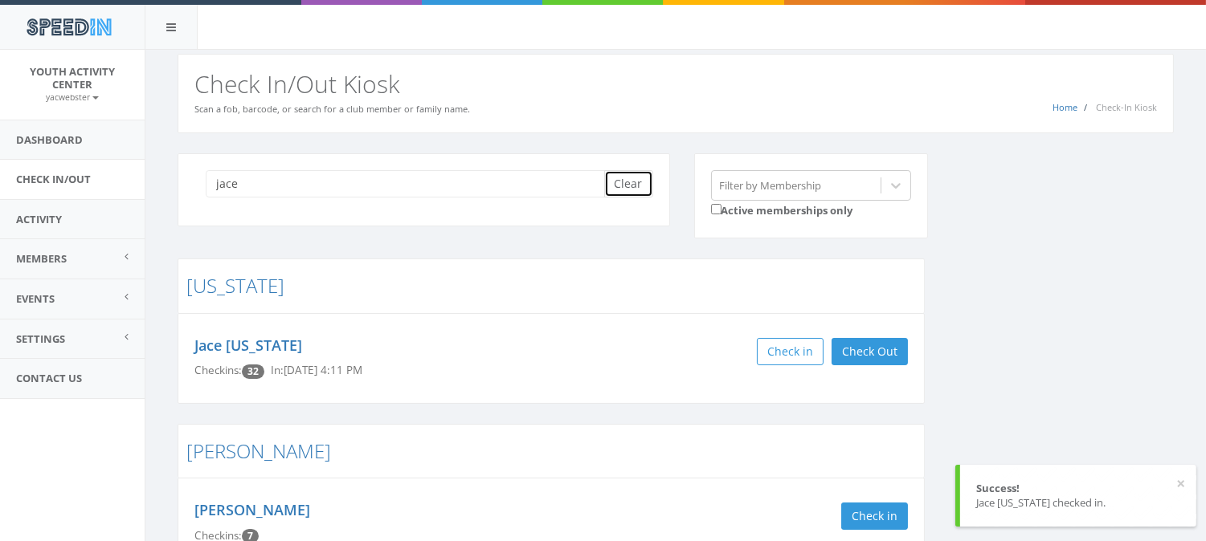
click at [651, 187] on button "Clear" at bounding box center [628, 183] width 49 height 27
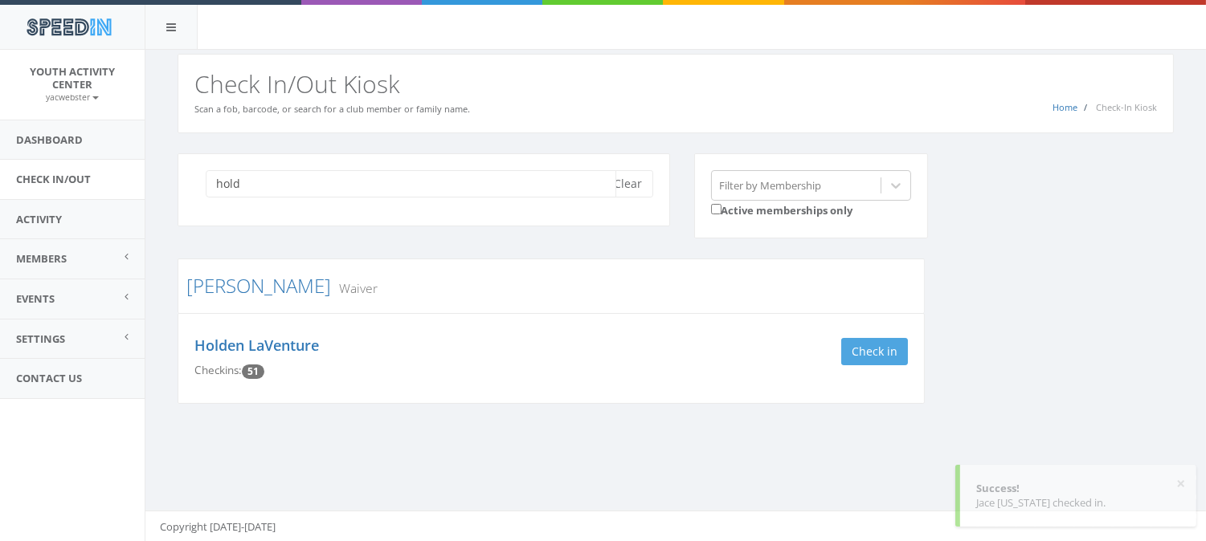
type input "hold"
click at [884, 345] on button "Check in" at bounding box center [874, 351] width 67 height 27
click at [627, 185] on button "Clear" at bounding box center [628, 183] width 49 height 27
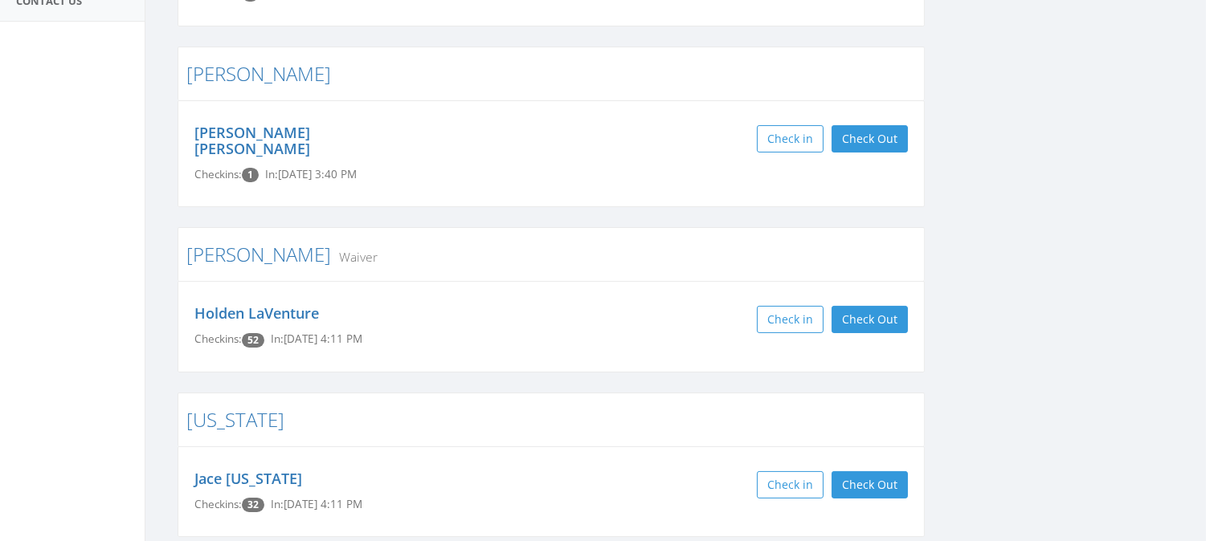
scroll to position [434, 0]
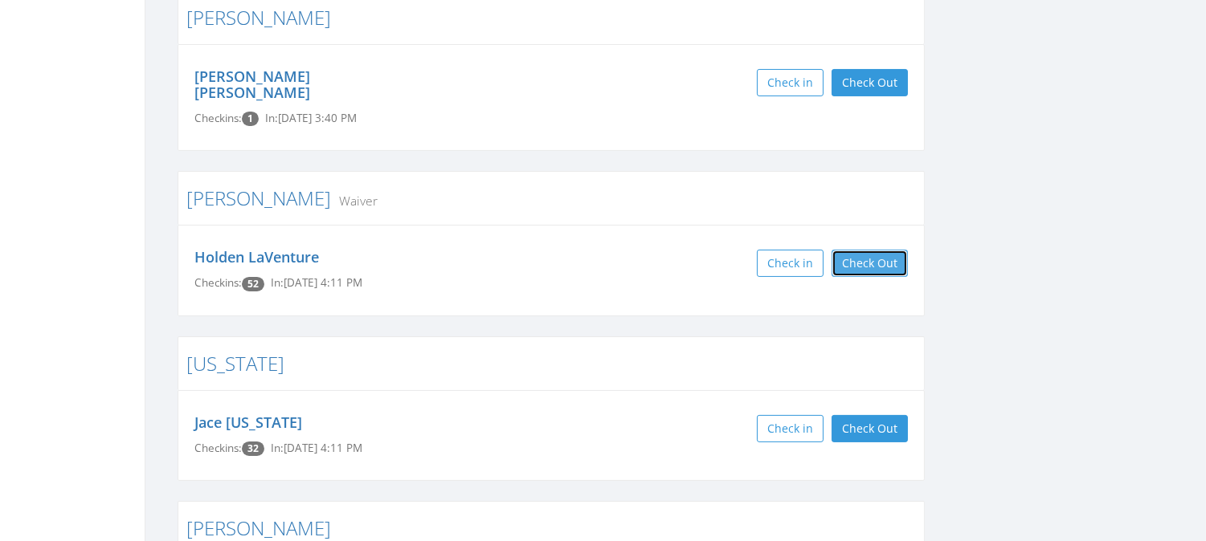
click at [878, 252] on button "Check Out" at bounding box center [869, 263] width 76 height 27
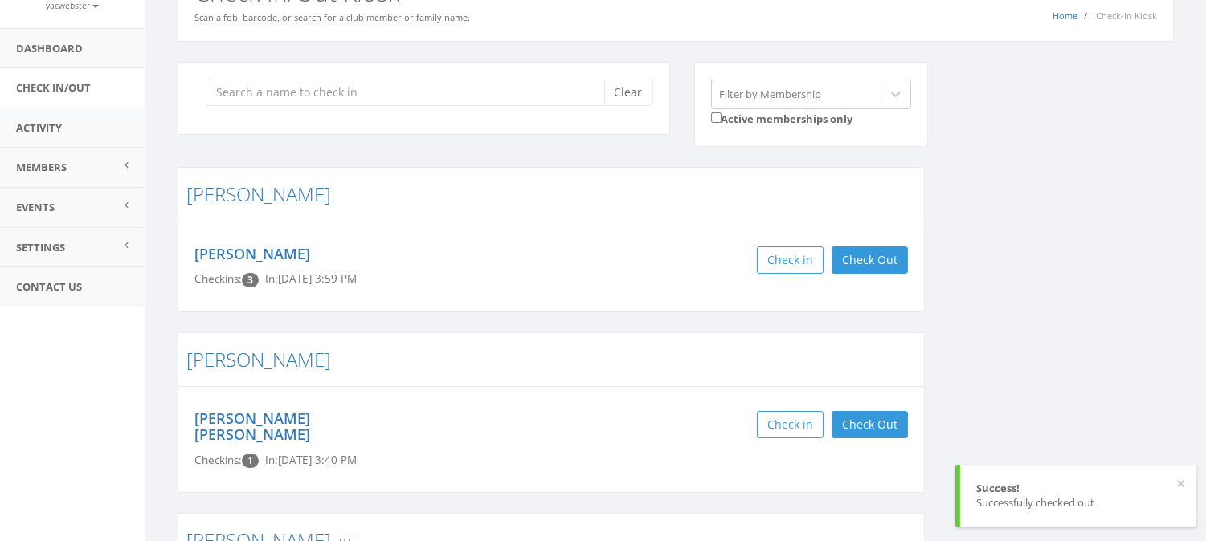
scroll to position [0, 0]
